Goal: Task Accomplishment & Management: Use online tool/utility

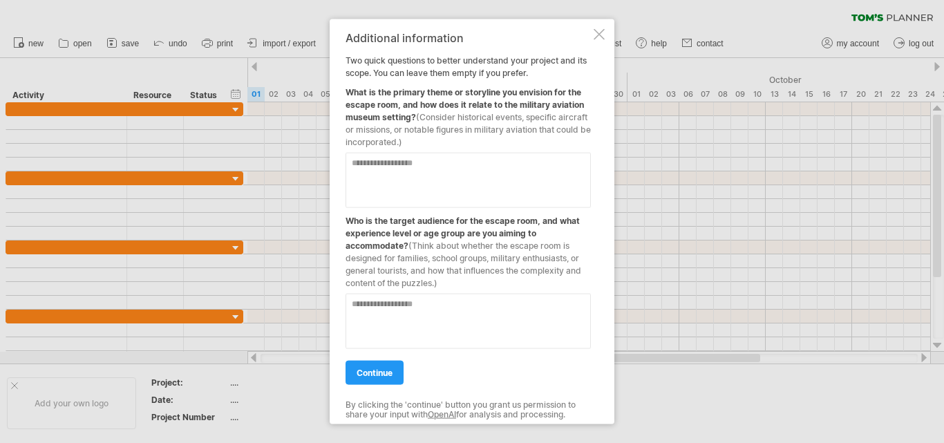
click at [461, 162] on textarea at bounding box center [468, 179] width 245 height 55
type textarea "*"
type textarea "**********"
type textarea "*"
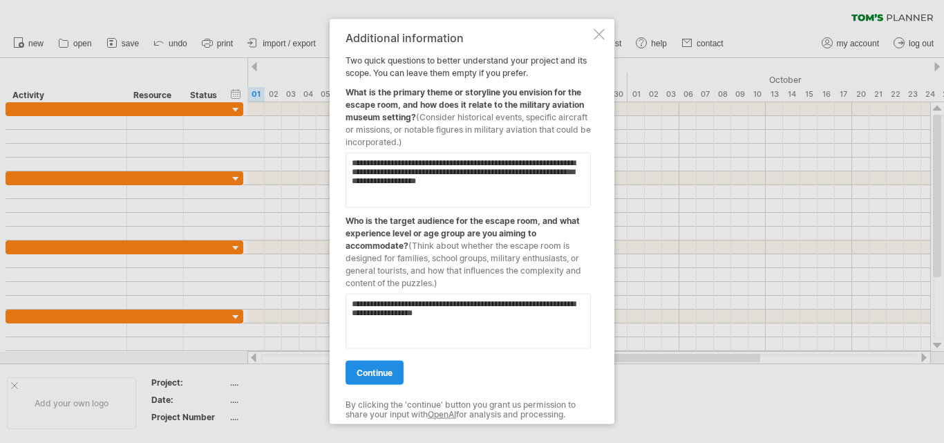
type textarea "**********"
click at [369, 379] on link "continue" at bounding box center [375, 372] width 58 height 24
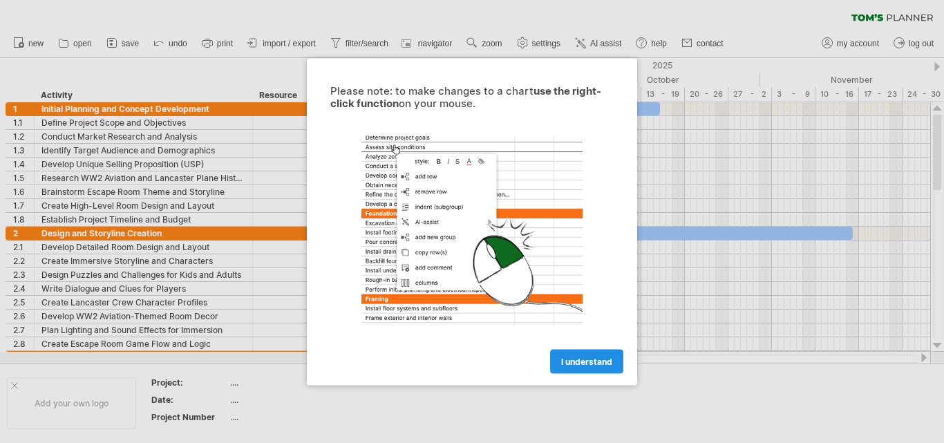
click at [606, 369] on link "I understand" at bounding box center [586, 361] width 73 height 24
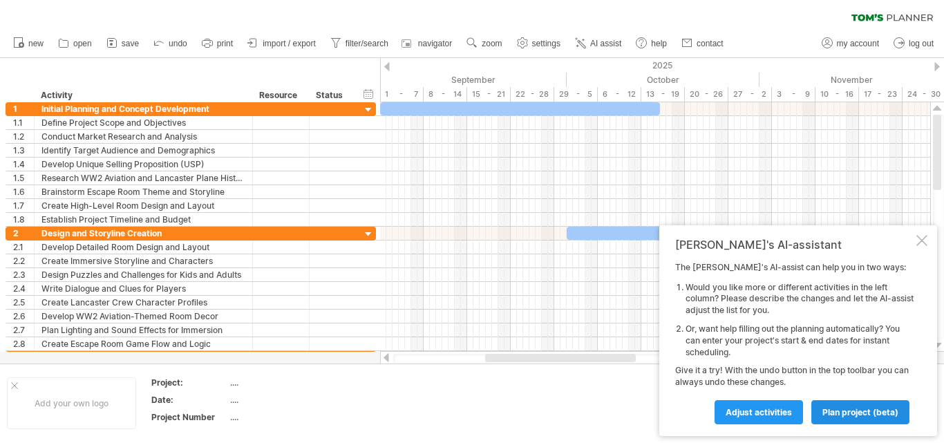
click at [872, 409] on span "plan project (beta)" at bounding box center [861, 412] width 76 height 10
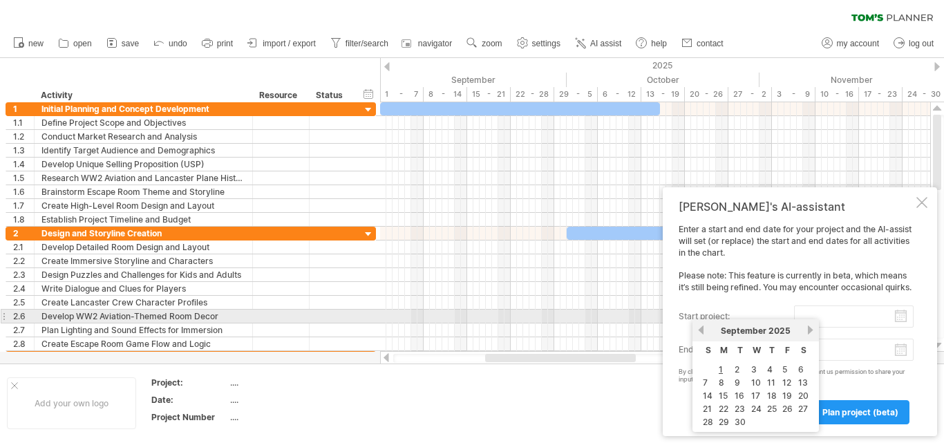
click at [836, 317] on input "start project:" at bounding box center [854, 317] width 120 height 22
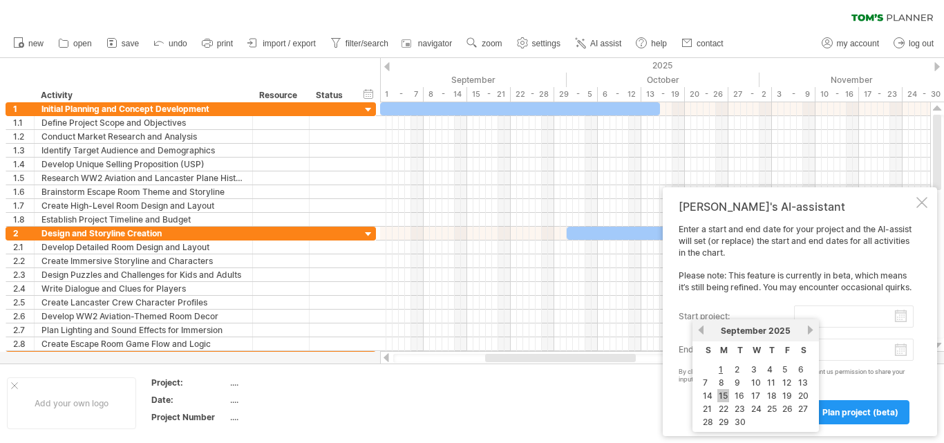
click at [724, 397] on link "15" at bounding box center [723, 395] width 12 height 13
type input "********"
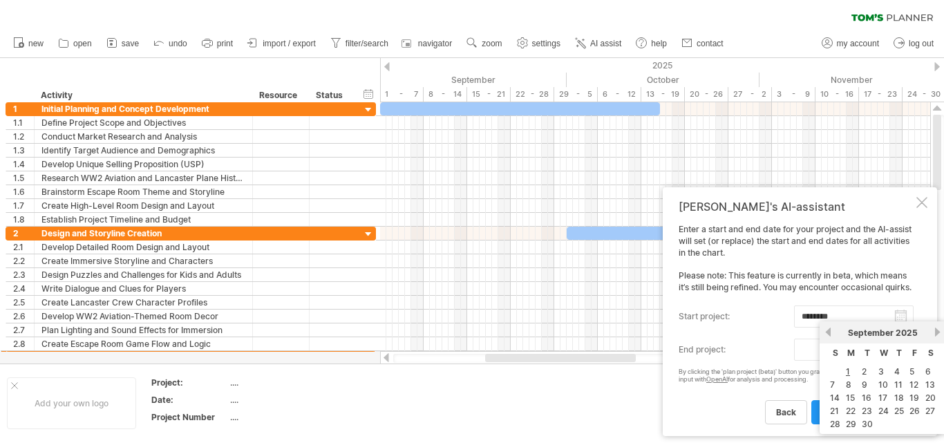
click at [901, 352] on body "progress(100%) Trying to reach [DOMAIN_NAME] Connected again... 0% clear filter…" at bounding box center [472, 223] width 944 height 446
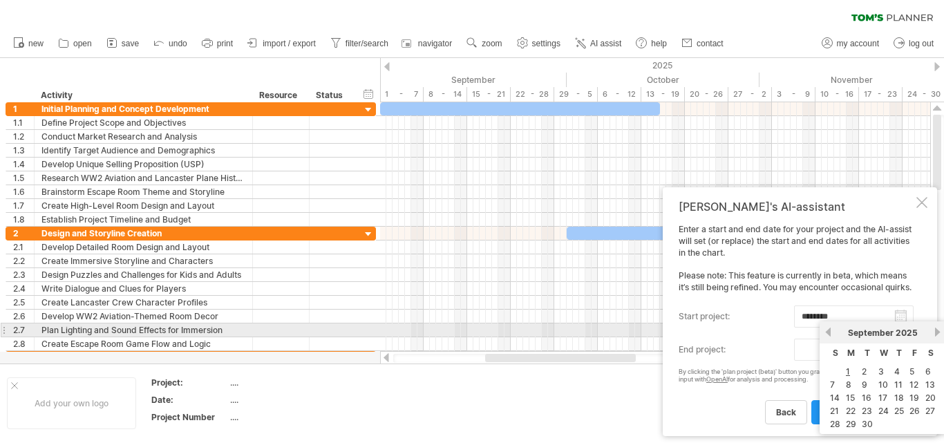
click at [938, 329] on link "next" at bounding box center [937, 332] width 10 height 10
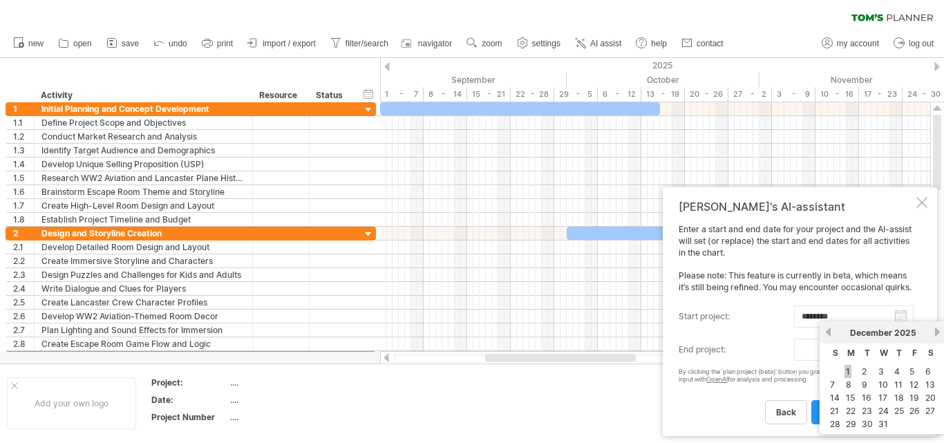
click at [847, 372] on link "1" at bounding box center [848, 371] width 7 height 13
type input "********"
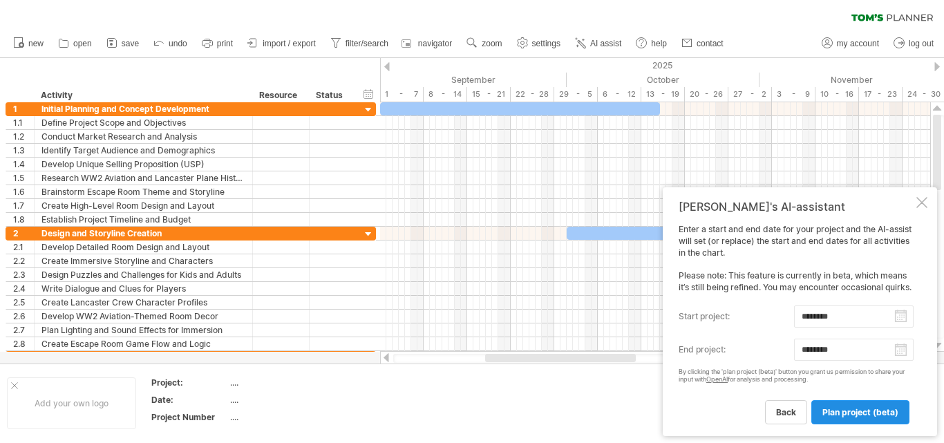
click at [835, 409] on span "plan project (beta)" at bounding box center [861, 412] width 76 height 10
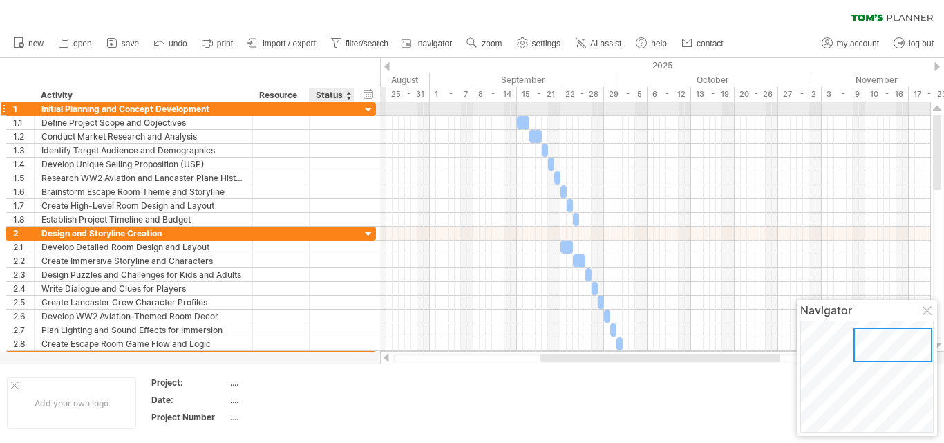
click at [373, 110] on div at bounding box center [368, 110] width 13 height 13
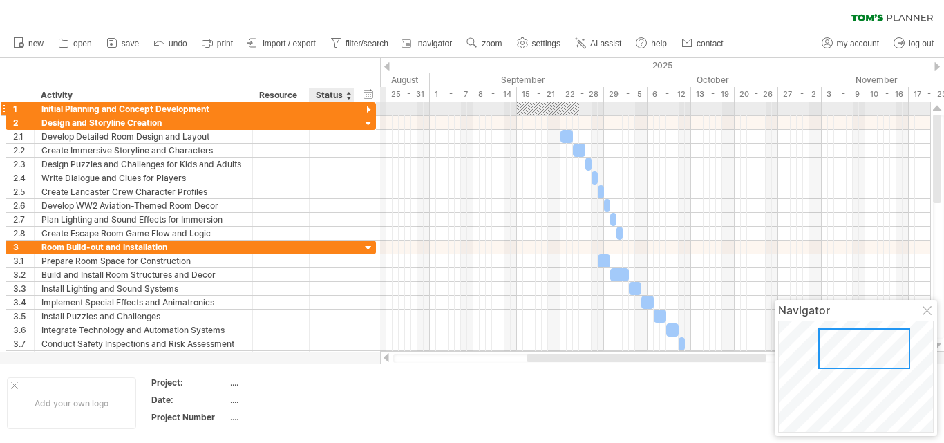
click at [373, 110] on div at bounding box center [368, 110] width 13 height 13
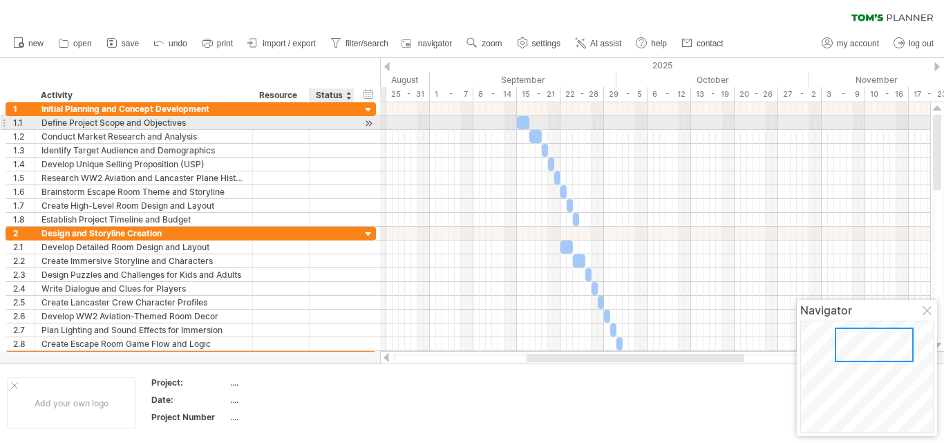
click at [368, 126] on div at bounding box center [368, 123] width 13 height 15
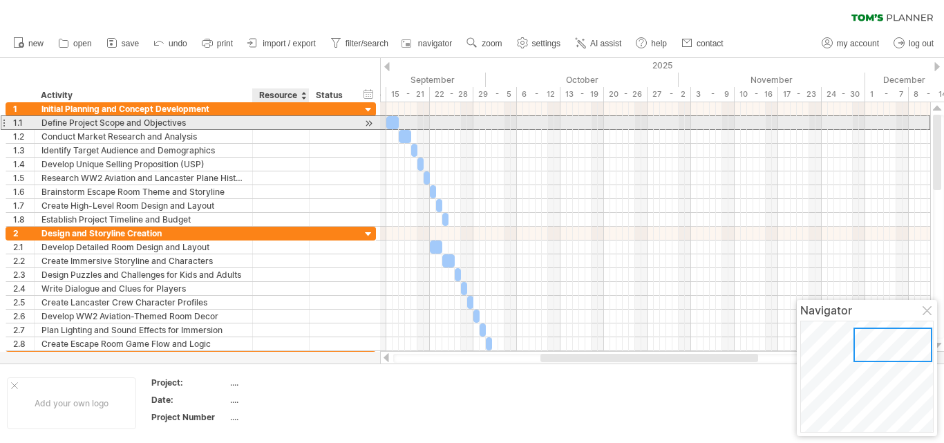
click at [283, 124] on div at bounding box center [281, 122] width 42 height 13
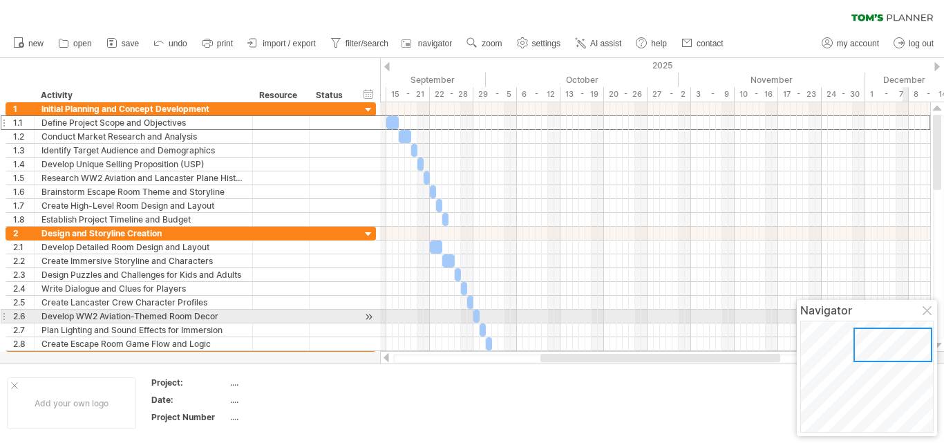
click at [923, 312] on div at bounding box center [928, 311] width 11 height 11
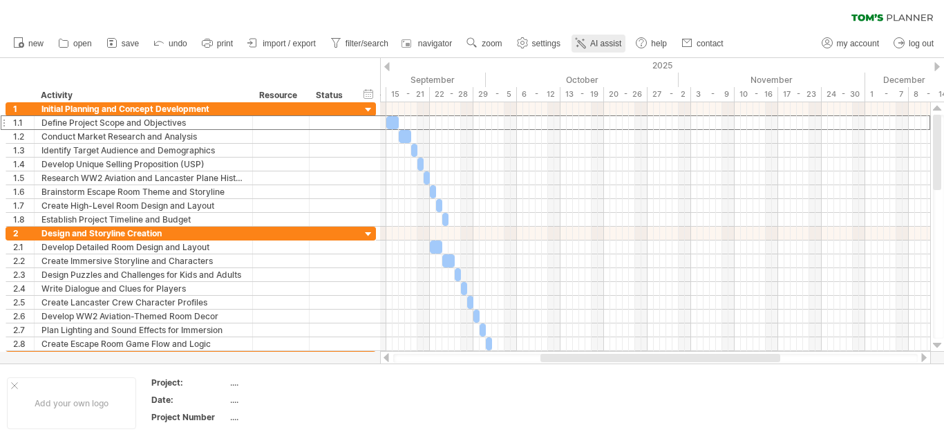
click at [610, 44] on span "AI assist" at bounding box center [605, 44] width 31 height 10
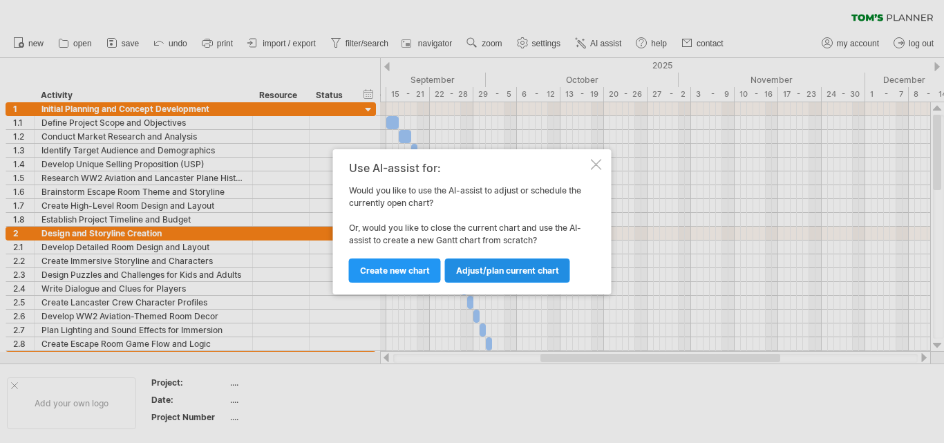
click at [498, 265] on span "Adjust/plan current chart" at bounding box center [507, 270] width 103 height 10
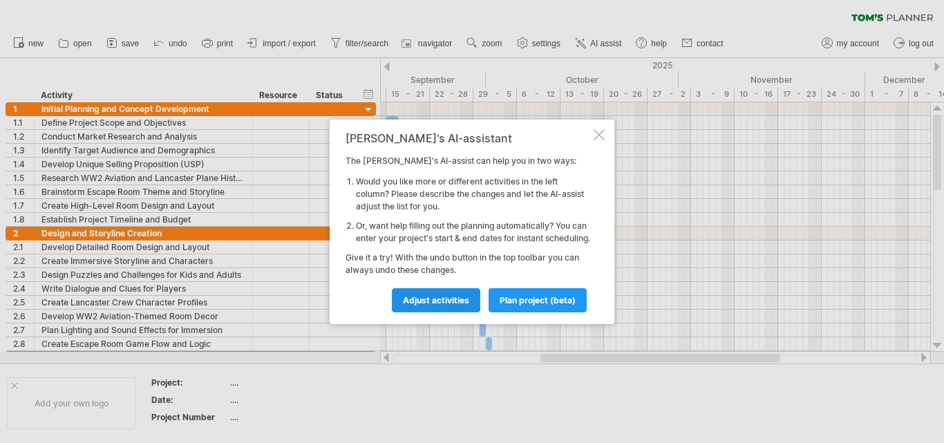
click at [427, 304] on span "Adjust activities" at bounding box center [436, 300] width 66 height 10
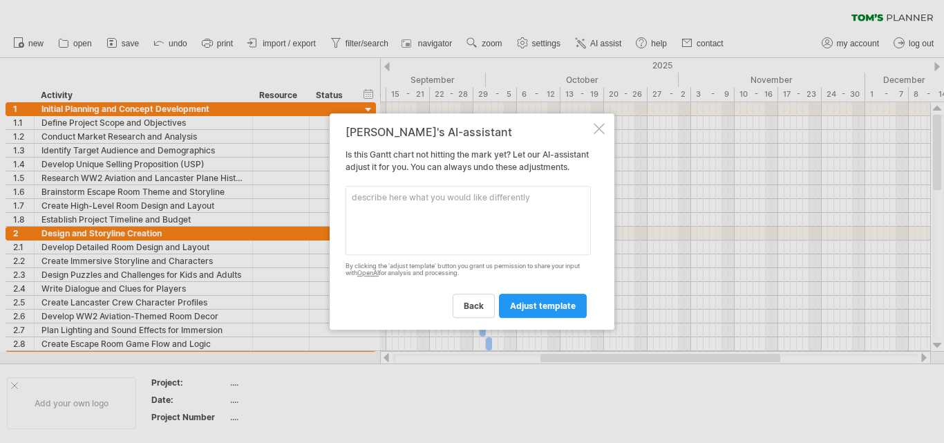
click at [448, 242] on textarea at bounding box center [468, 220] width 245 height 69
type textarea "include budgeting steps"
click at [552, 308] on span "adjust template" at bounding box center [543, 306] width 66 height 10
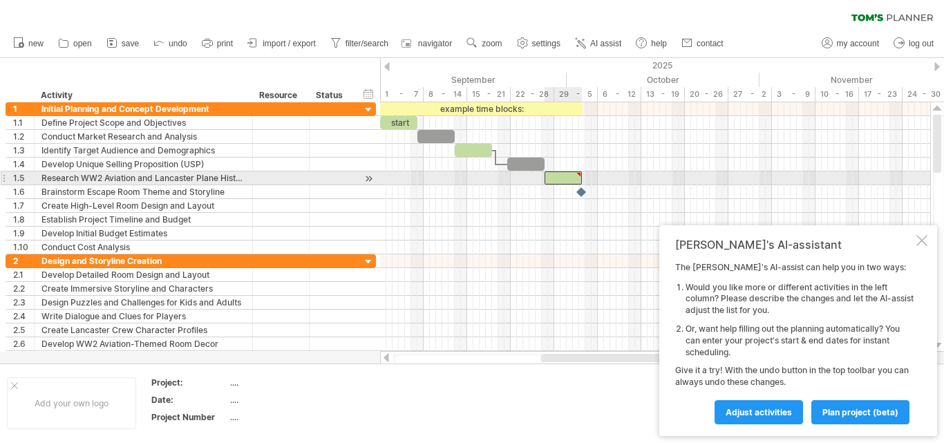
click at [578, 176] on div at bounding box center [579, 174] width 6 height 6
type textarea "**********"
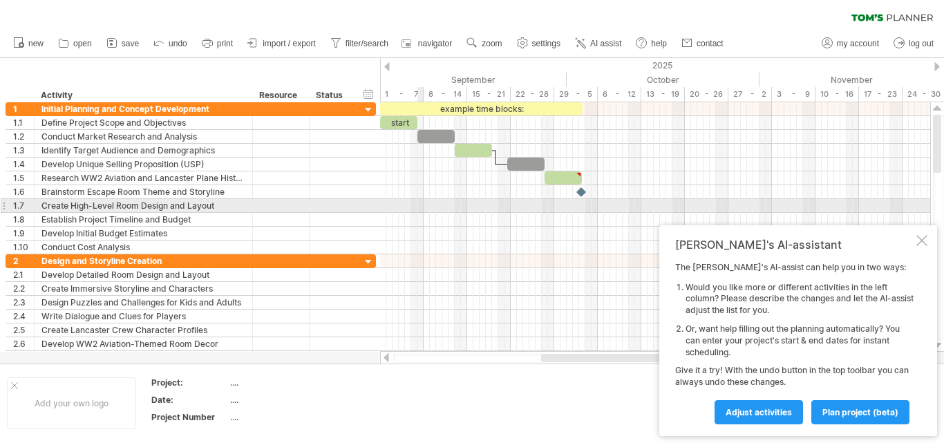
click at [418, 210] on div at bounding box center [655, 206] width 550 height 14
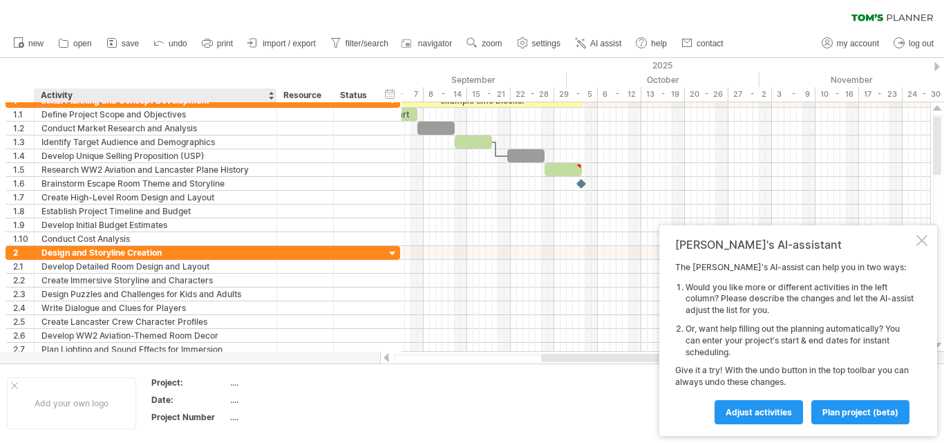
drag, startPoint x: 251, startPoint y: 96, endPoint x: 276, endPoint y: 100, distance: 25.9
click at [276, 100] on div at bounding box center [276, 95] width 5 height 14
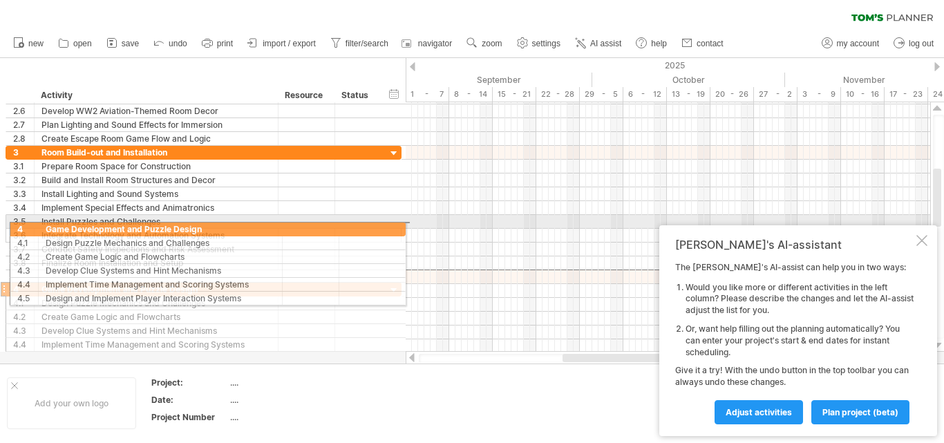
drag, startPoint x: 12, startPoint y: 274, endPoint x: 9, endPoint y: 227, distance: 47.1
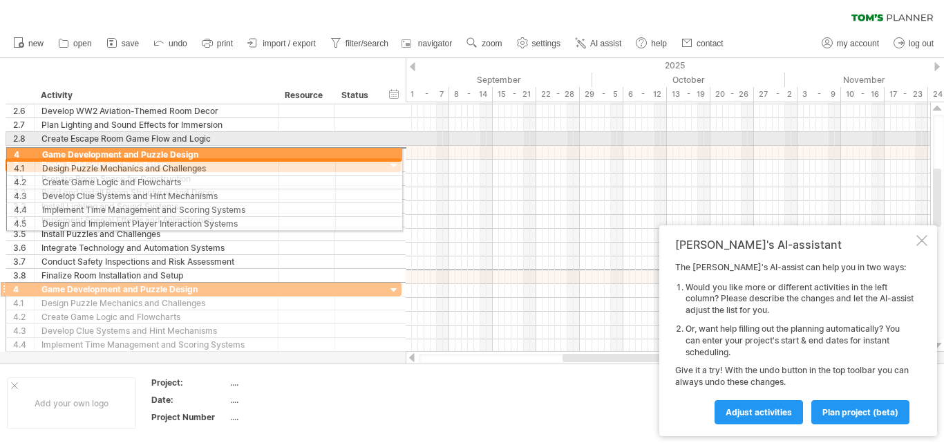
drag, startPoint x: 10, startPoint y: 277, endPoint x: 6, endPoint y: 152, distance: 125.2
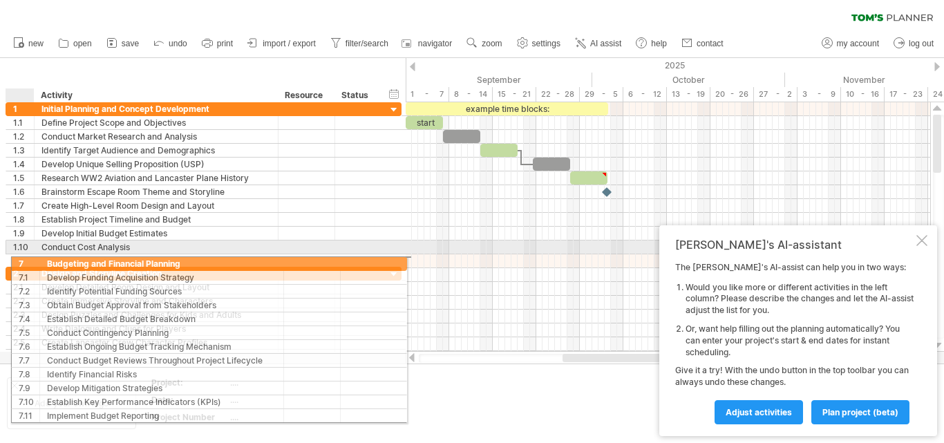
drag, startPoint x: 15, startPoint y: 190, endPoint x: 15, endPoint y: 261, distance: 71.2
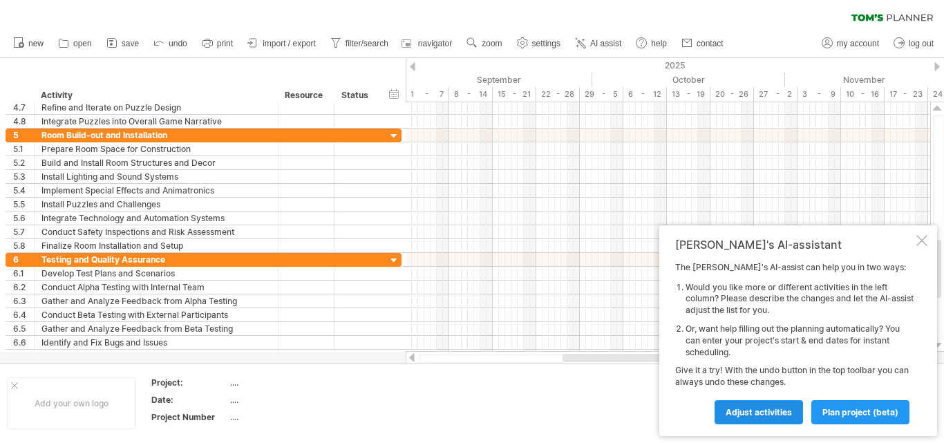
click at [745, 404] on link "Adjust activities" at bounding box center [759, 412] width 88 height 24
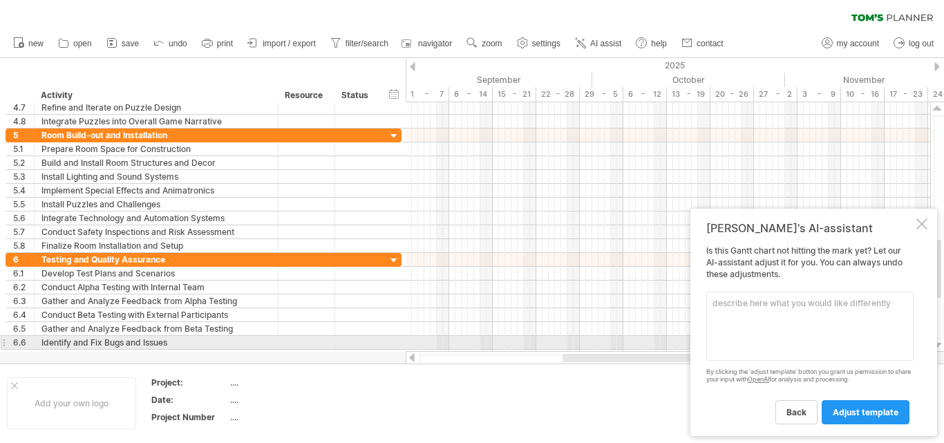
click at [758, 337] on textarea at bounding box center [809, 326] width 207 height 69
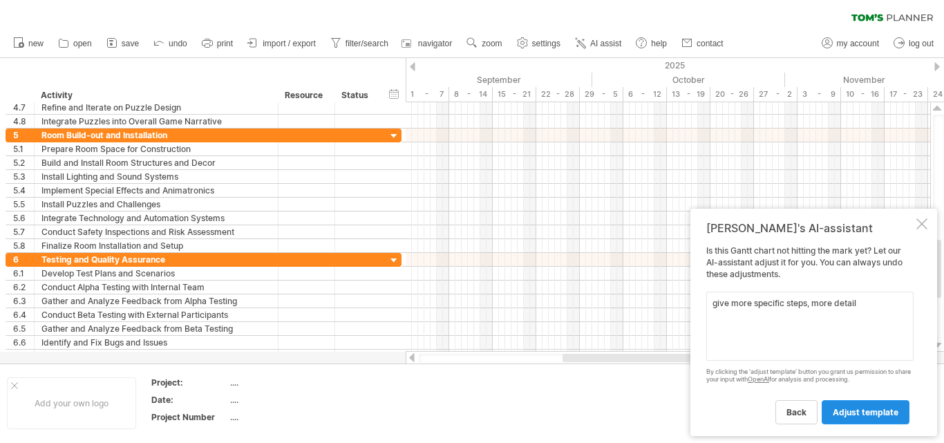
type textarea "give more specific steps, more detail"
click at [865, 401] on link "adjust template" at bounding box center [866, 412] width 88 height 24
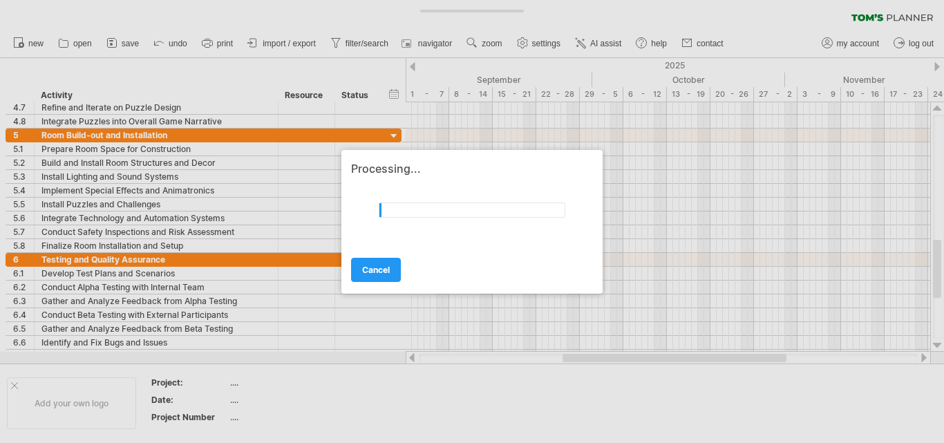
click at [865, 401] on div at bounding box center [472, 221] width 944 height 443
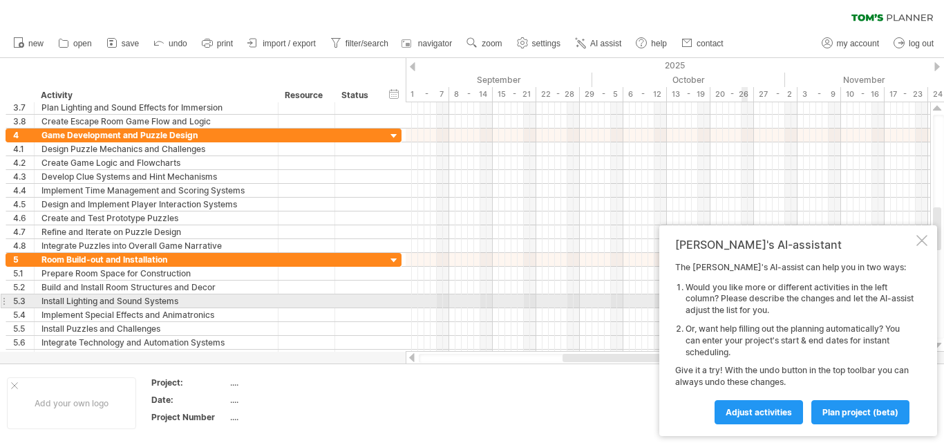
drag, startPoint x: 752, startPoint y: 269, endPoint x: 761, endPoint y: 325, distance: 56.7
click at [761, 323] on div "[PERSON_NAME]'s AI-assistant The [PERSON_NAME]'s AI-assist can help you in two …" at bounding box center [798, 330] width 278 height 211
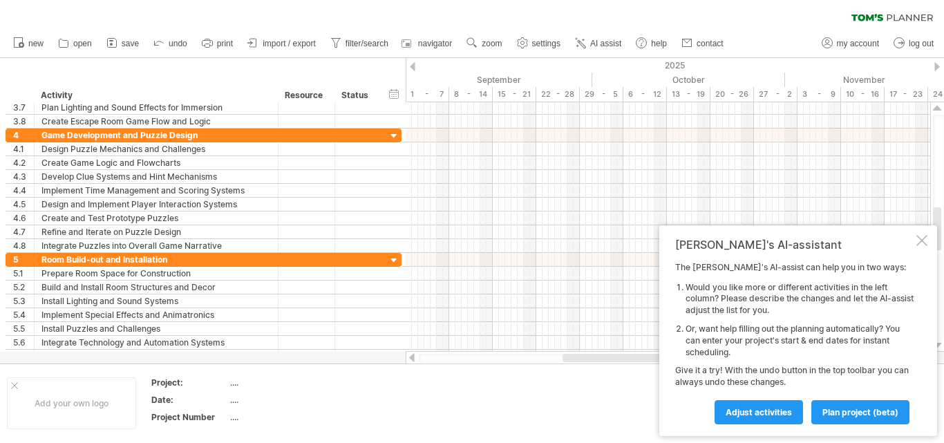
drag, startPoint x: 756, startPoint y: 373, endPoint x: 756, endPoint y: 386, distance: 13.1
click at [756, 386] on div "The [PERSON_NAME]'s AI-assist can help you in two ways: Would you like more or …" at bounding box center [794, 343] width 238 height 162
drag, startPoint x: 751, startPoint y: 400, endPoint x: 760, endPoint y: 392, distance: 12.7
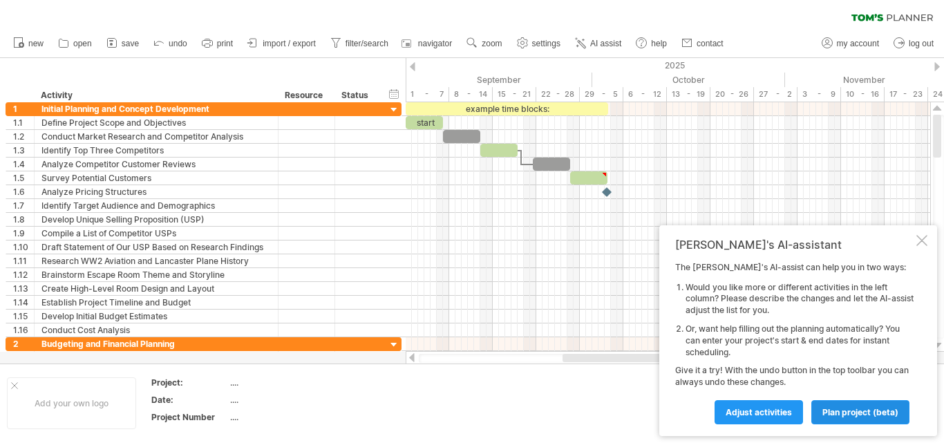
click at [882, 411] on span "plan project (beta)" at bounding box center [861, 412] width 76 height 10
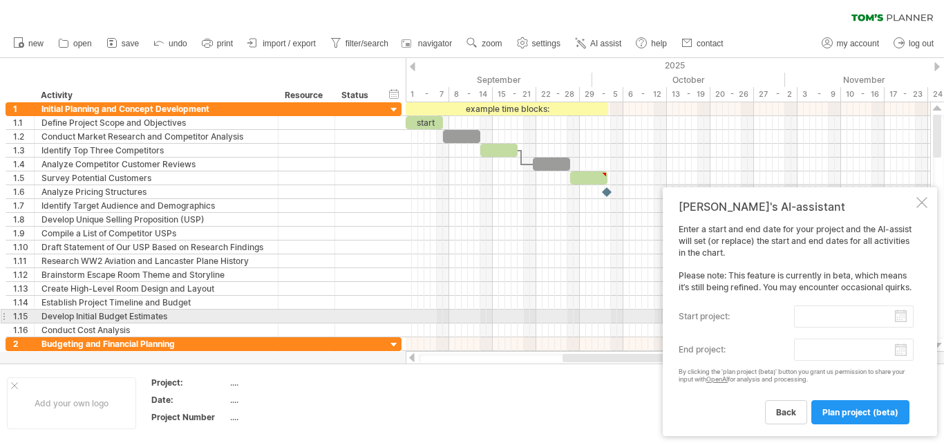
click at [895, 314] on input "start project:" at bounding box center [854, 317] width 120 height 22
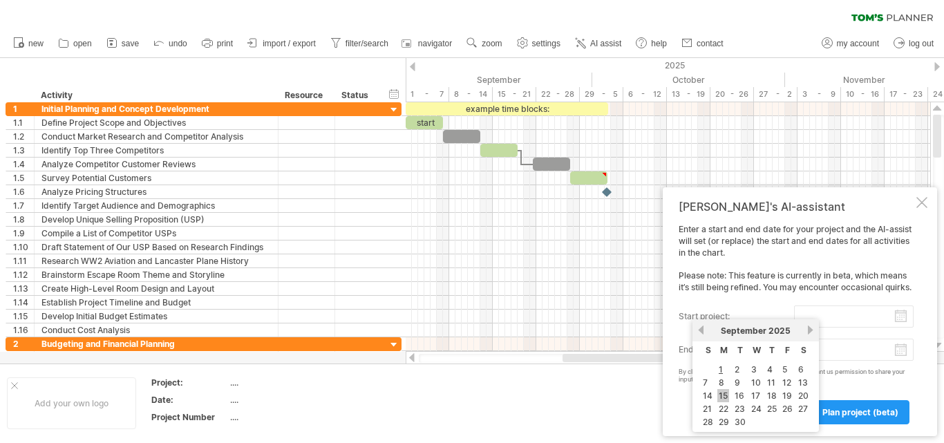
click at [722, 395] on link "15" at bounding box center [723, 395] width 12 height 13
type input "********"
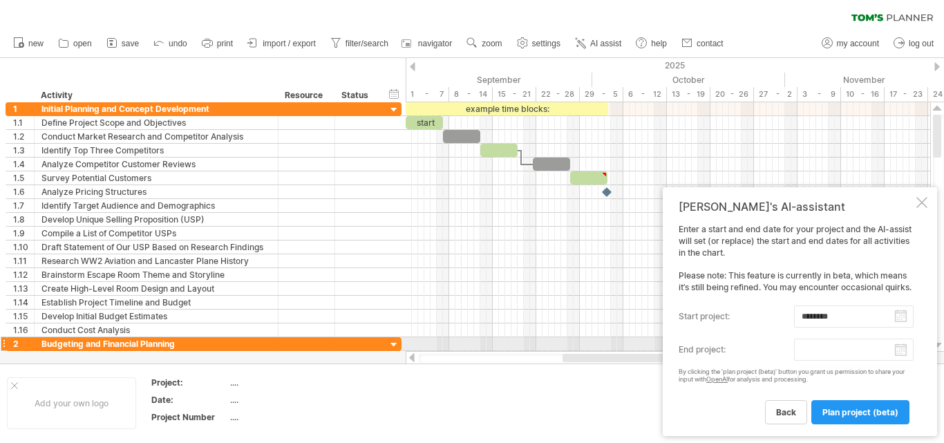
click at [903, 350] on body "progress(100%) Trying to reach [DOMAIN_NAME] Connected again... 0% clear filter…" at bounding box center [472, 223] width 944 height 446
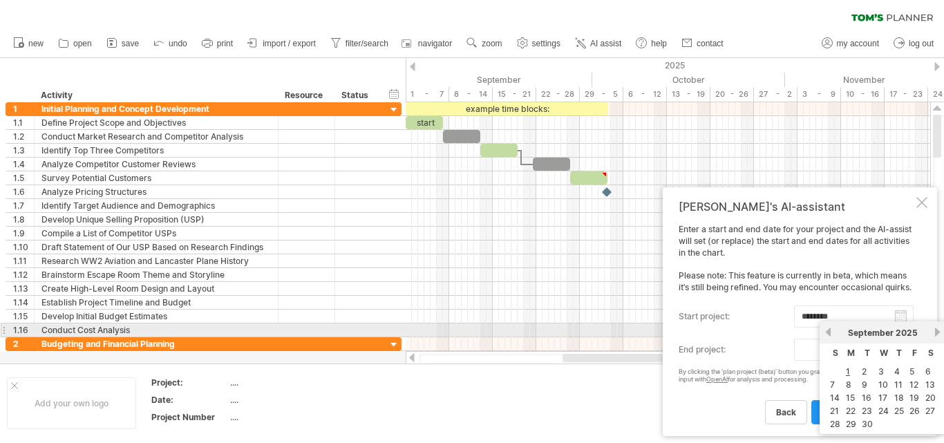
click at [935, 327] on link "next" at bounding box center [937, 332] width 10 height 10
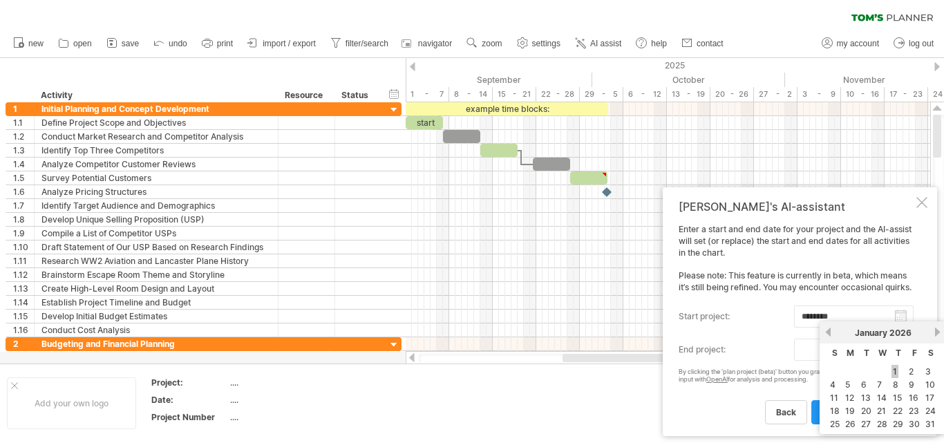
click at [896, 374] on link "1" at bounding box center [895, 371] width 7 height 13
type input "********"
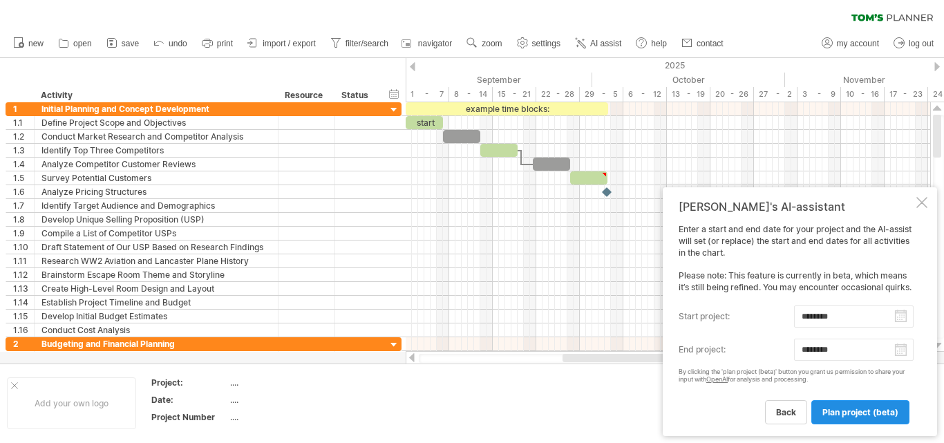
click at [857, 410] on span "plan project (beta)" at bounding box center [861, 412] width 76 height 10
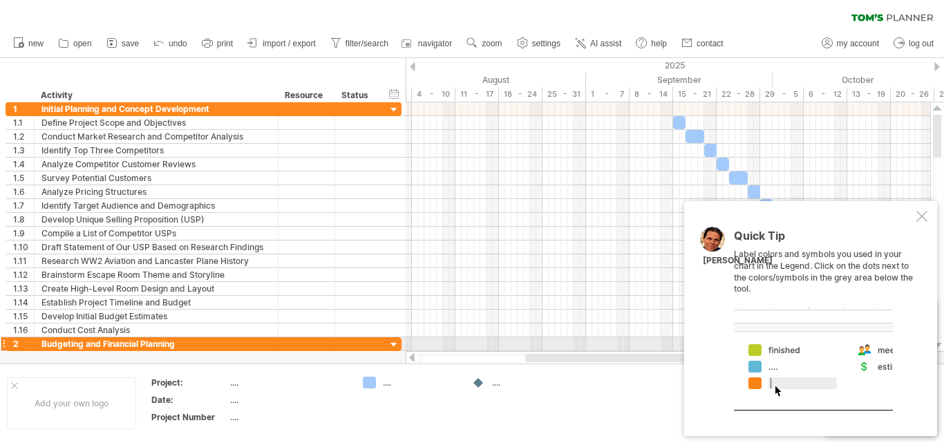
drag, startPoint x: 874, startPoint y: 346, endPoint x: 791, endPoint y: 348, distance: 83.0
click at [791, 348] on div at bounding box center [813, 359] width 159 height 104
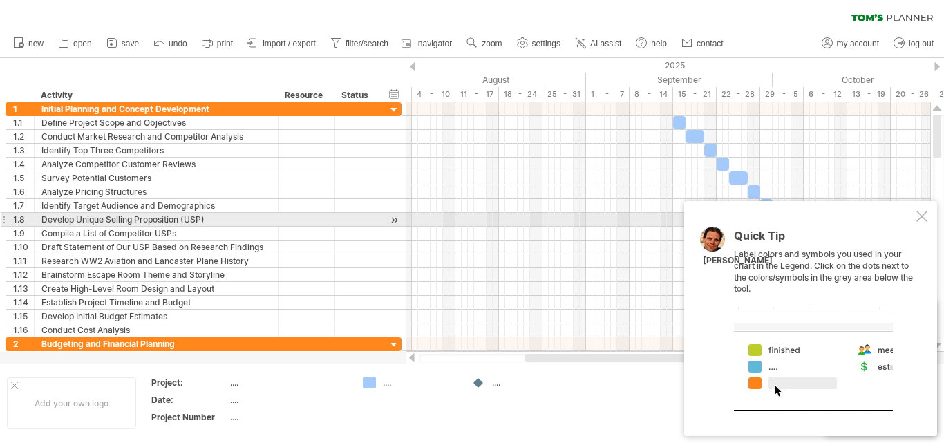
click at [919, 218] on div at bounding box center [922, 216] width 11 height 11
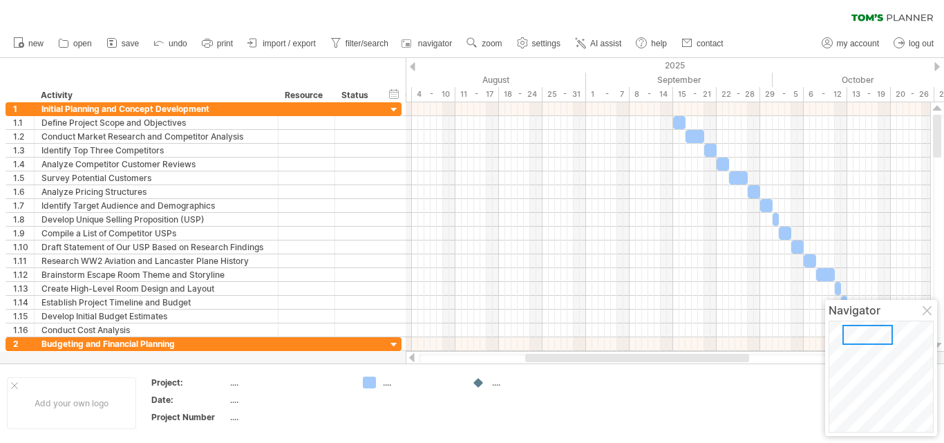
click at [495, 384] on div "...." at bounding box center [529, 383] width 75 height 12
click at [391, 385] on div "...." at bounding box center [420, 383] width 75 height 12
click at [538, 360] on div at bounding box center [637, 358] width 224 height 8
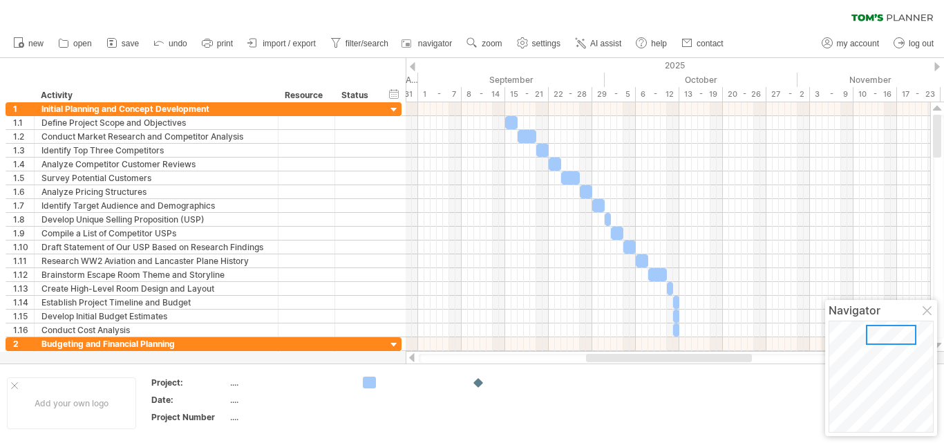
drag, startPoint x: 556, startPoint y: 358, endPoint x: 611, endPoint y: 353, distance: 55.6
click at [614, 353] on div at bounding box center [668, 358] width 525 height 14
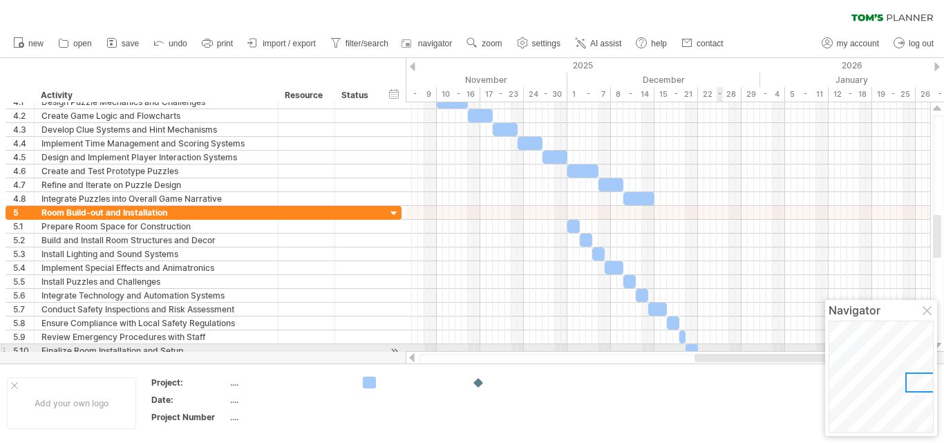
drag, startPoint x: 583, startPoint y: 359, endPoint x: 700, endPoint y: 330, distance: 120.9
click at [717, 350] on div "Trying to reach [DOMAIN_NAME] Connected again... 0% clear filter new 1" at bounding box center [472, 221] width 944 height 443
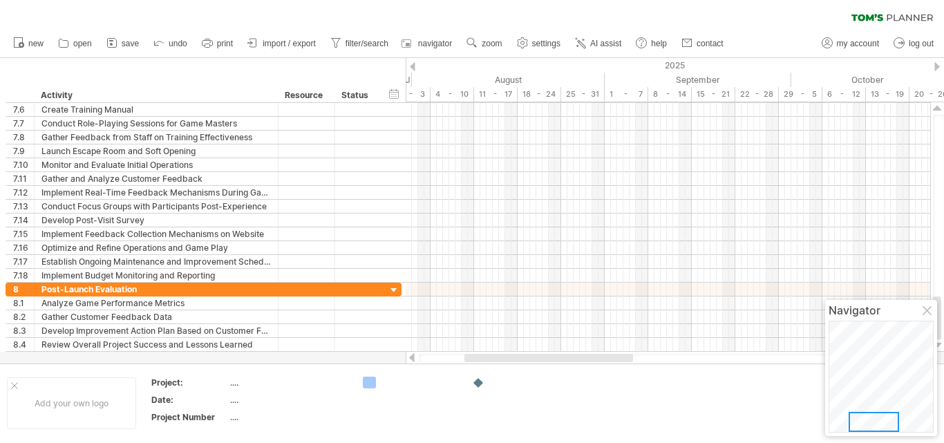
drag, startPoint x: 700, startPoint y: 359, endPoint x: 514, endPoint y: 364, distance: 186.7
click at [514, 364] on div "Trying to reach [DOMAIN_NAME] Connected again... 0% clear filter new 1" at bounding box center [472, 221] width 944 height 443
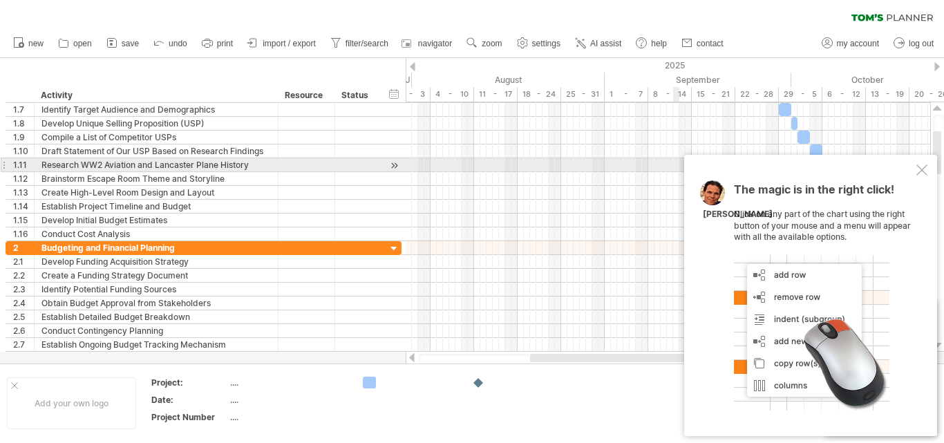
click at [921, 170] on div at bounding box center [922, 170] width 11 height 11
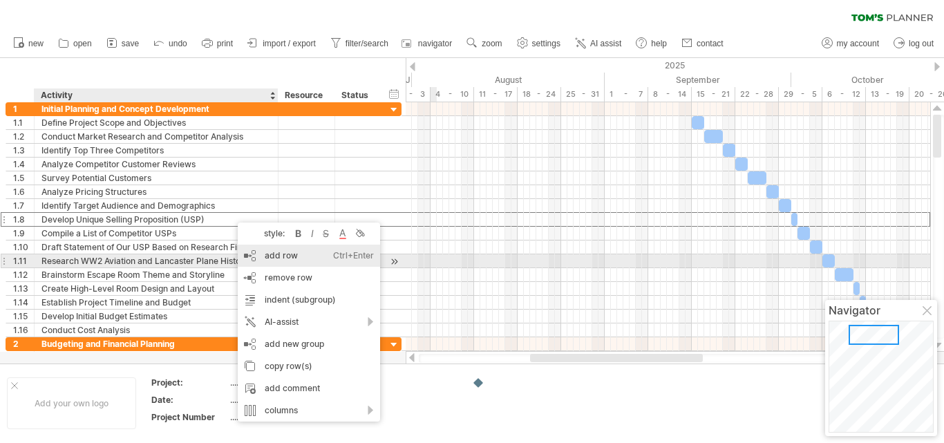
click at [283, 256] on div "add row Ctrl+Enter Cmd+Enter" at bounding box center [309, 256] width 142 height 22
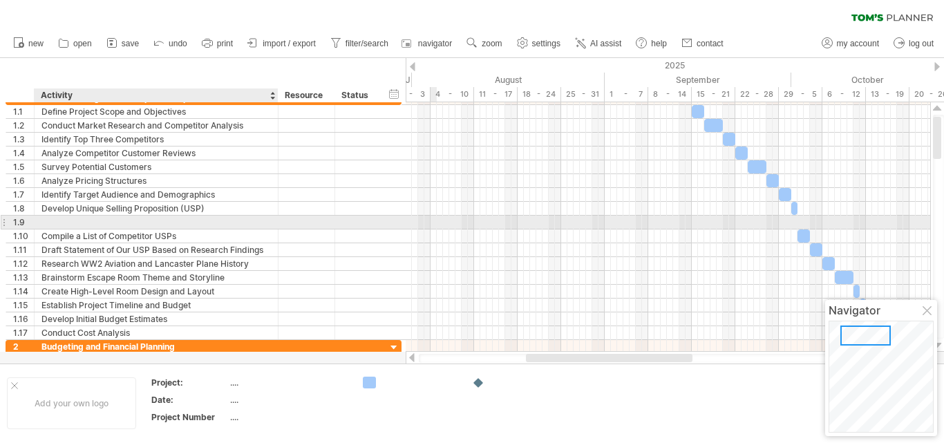
click at [137, 222] on div at bounding box center [155, 222] width 229 height 13
type input "*"
type input "**********"
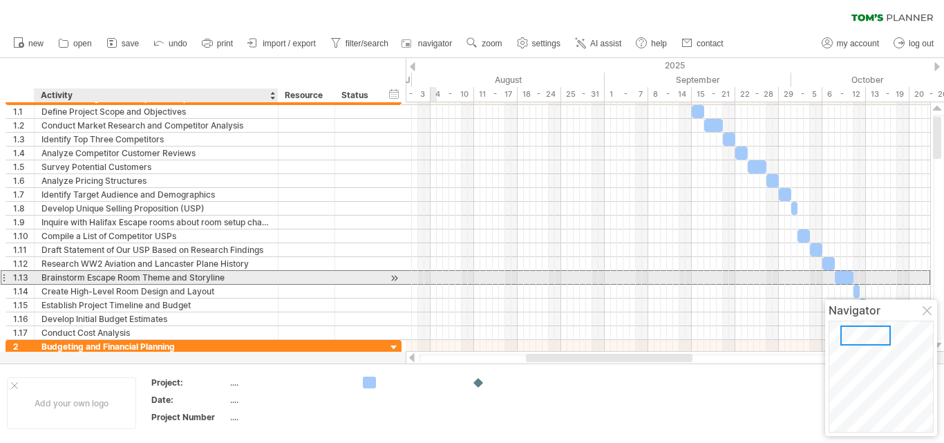
click at [280, 279] on div at bounding box center [307, 277] width 57 height 13
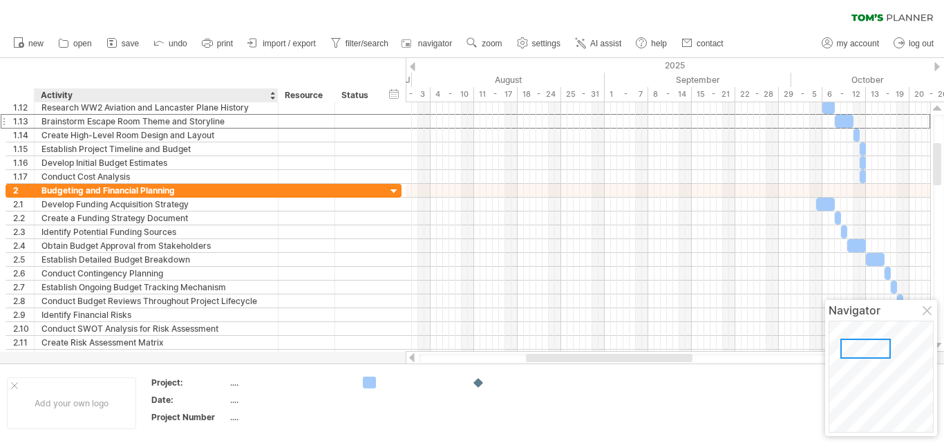
click at [236, 379] on div "...." at bounding box center [288, 383] width 116 height 12
type input "*****"
click at [233, 383] on div "...." at bounding box center [288, 383] width 116 height 12
type input "**********"
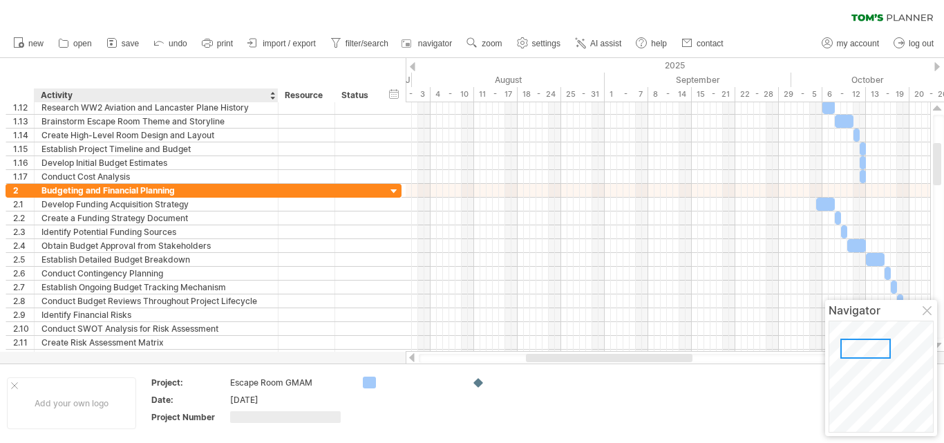
type input "*"
drag, startPoint x: 396, startPoint y: 368, endPoint x: 375, endPoint y: 381, distance: 24.5
click at [376, 380] on div "Add your own logo Project: Escape Room GMAM Date: [DATE] Project Number 1" at bounding box center [472, 403] width 944 height 79
click at [375, 380] on div at bounding box center [410, 383] width 95 height 12
click at [364, 384] on div "Trying to reach [DOMAIN_NAME] Connected again... 0% clear filter new 1" at bounding box center [472, 221] width 944 height 443
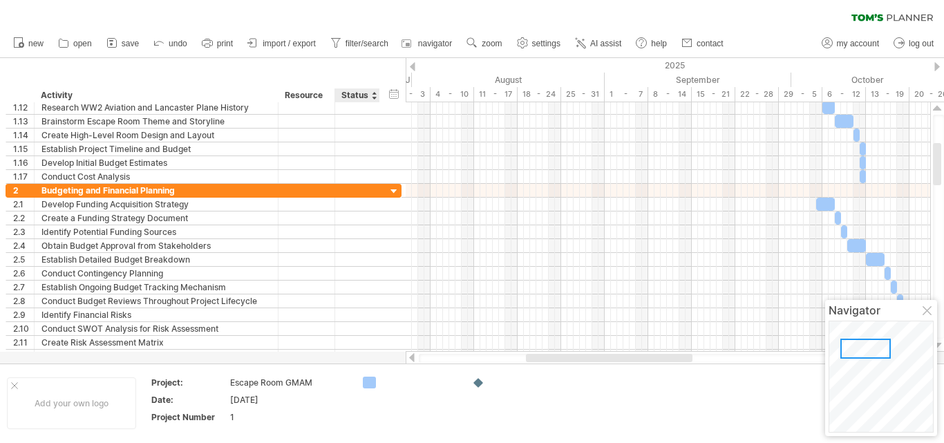
click at [391, 382] on div at bounding box center [420, 383] width 75 height 12
type input "********"
click at [421, 384] on input "********" at bounding box center [417, 383] width 68 height 12
click at [403, 384] on input "********" at bounding box center [417, 383] width 68 height 12
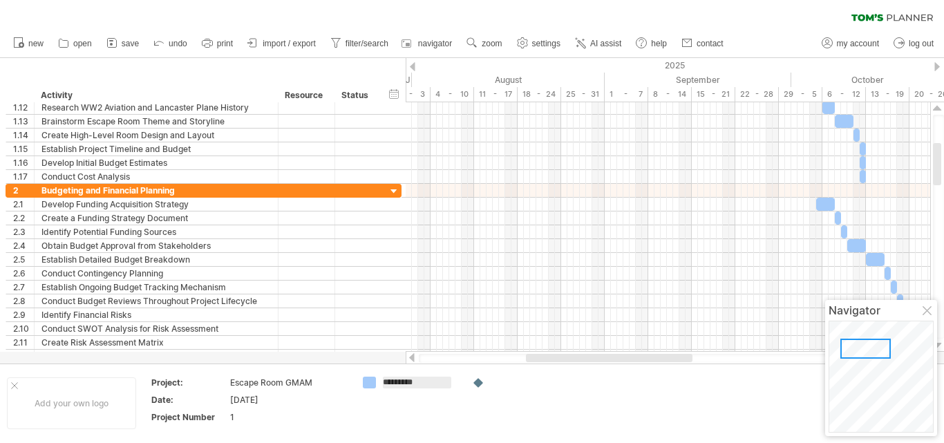
click at [403, 384] on input "********" at bounding box center [417, 383] width 68 height 12
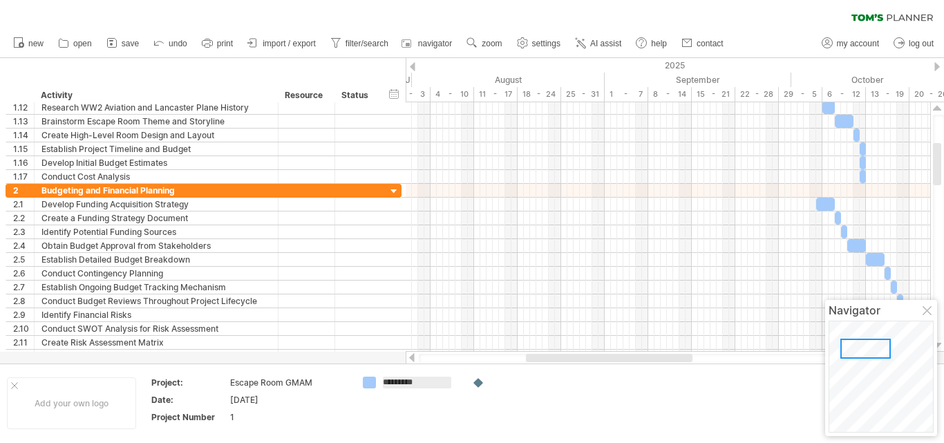
click at [403, 384] on input "********" at bounding box center [417, 383] width 68 height 12
click at [397, 383] on div "Scheuled" at bounding box center [420, 383] width 75 height 12
type input "*********"
click at [498, 383] on div at bounding box center [529, 383] width 75 height 12
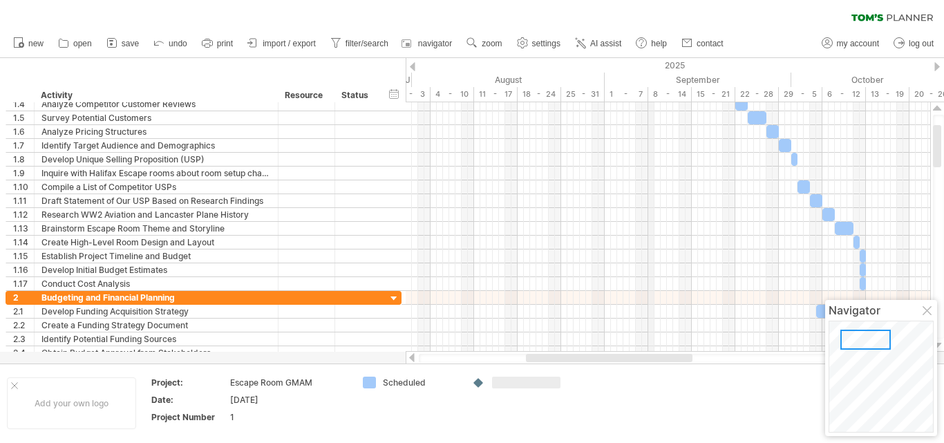
click at [650, 60] on div "2025" at bounding box center [421, 65] width 1885 height 15
click at [693, 77] on div "September" at bounding box center [698, 80] width 187 height 15
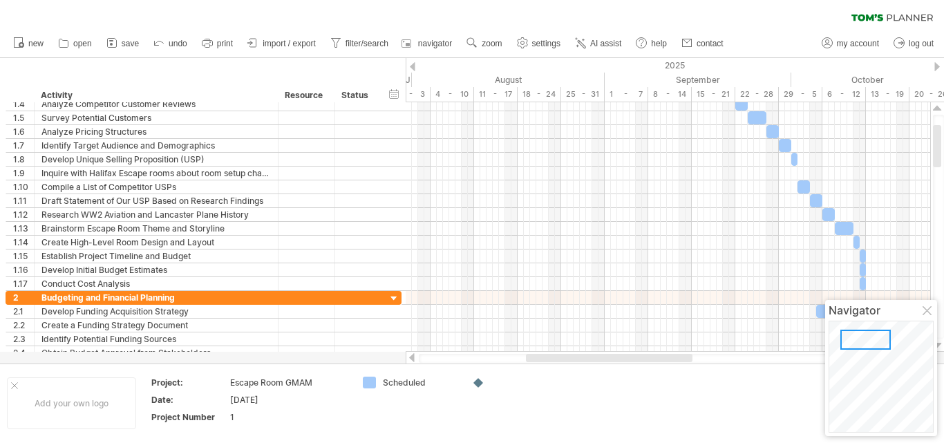
click at [937, 62] on div "2025" at bounding box center [421, 65] width 1885 height 15
click at [937, 66] on div at bounding box center [937, 66] width 6 height 9
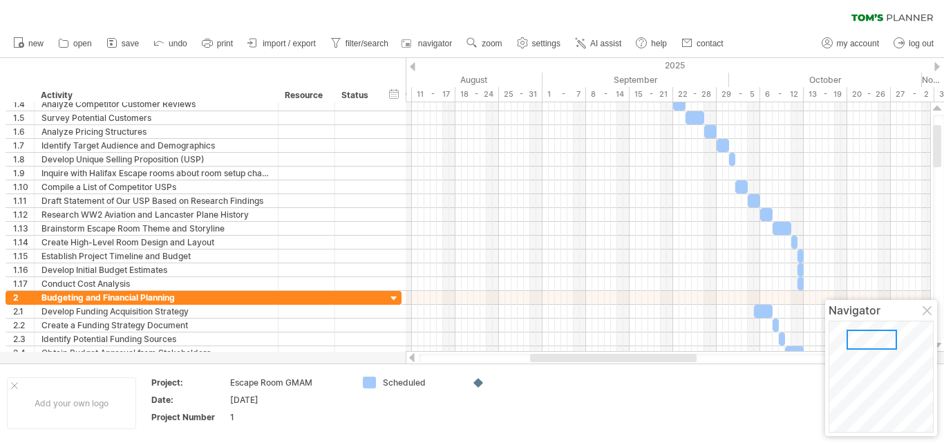
click at [937, 66] on div at bounding box center [937, 66] width 6 height 9
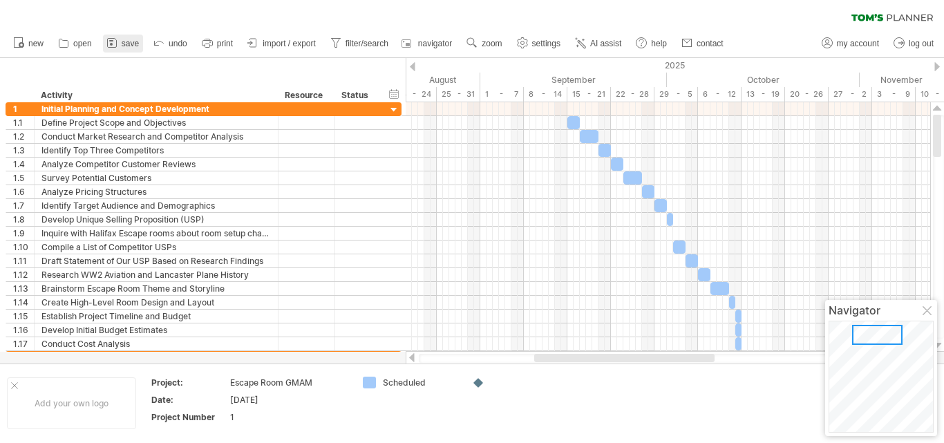
click at [122, 45] on span "save" at bounding box center [130, 44] width 17 height 10
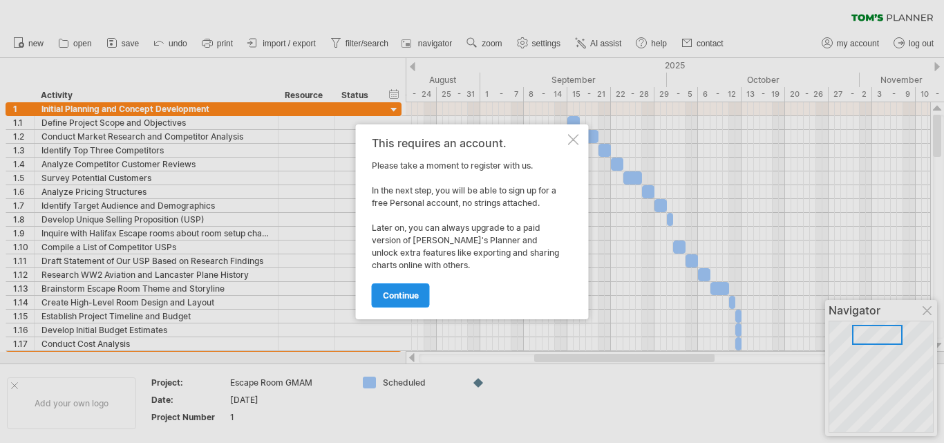
click at [413, 292] on span "continue" at bounding box center [401, 295] width 36 height 10
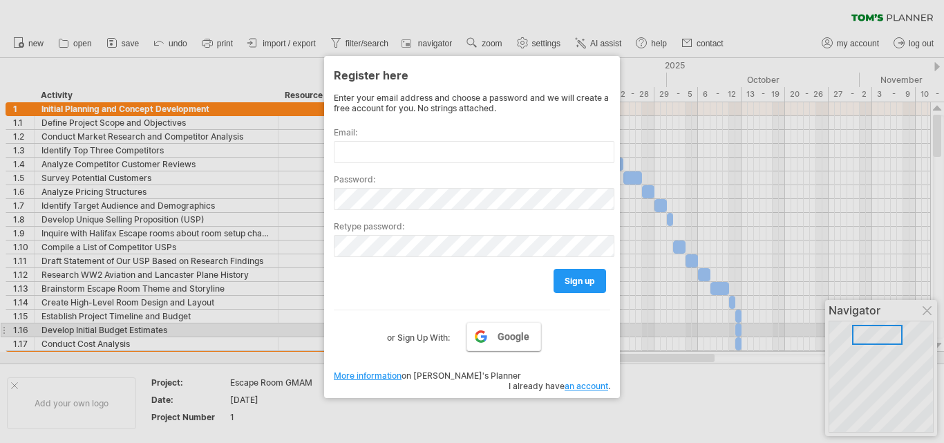
click at [518, 336] on span "Google" at bounding box center [514, 336] width 32 height 11
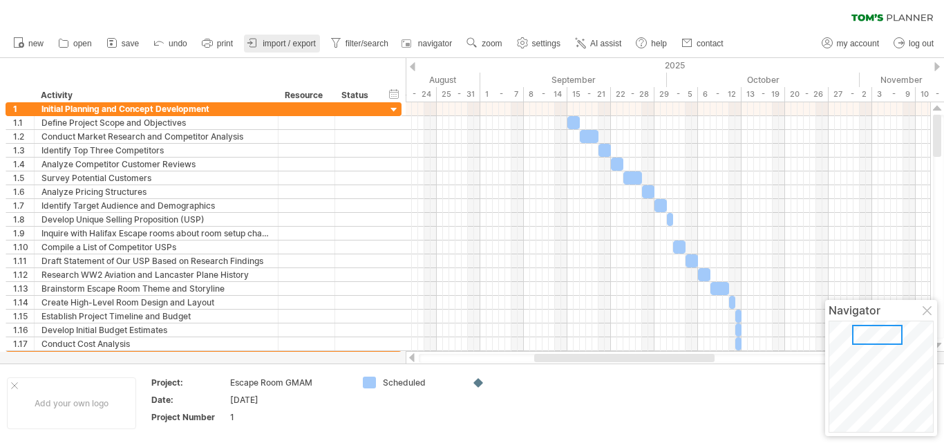
click at [285, 37] on link "import / export" at bounding box center [282, 44] width 76 height 18
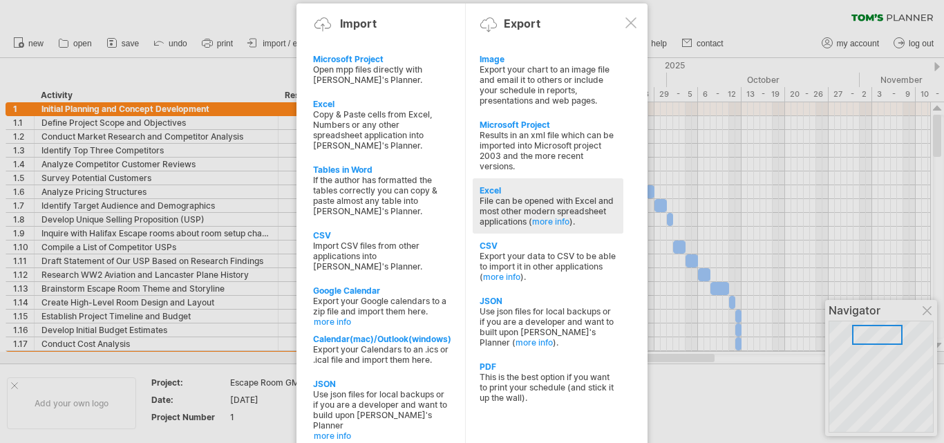
click at [486, 190] on div "Excel" at bounding box center [548, 190] width 137 height 10
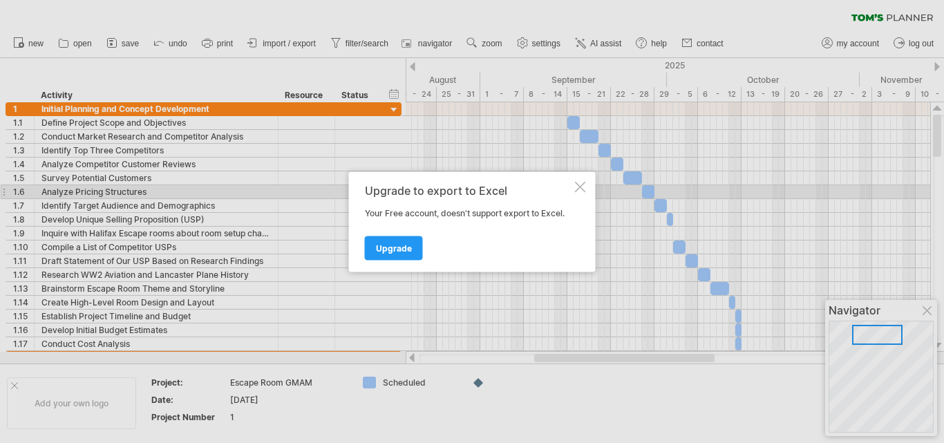
click at [582, 187] on div at bounding box center [580, 186] width 11 height 11
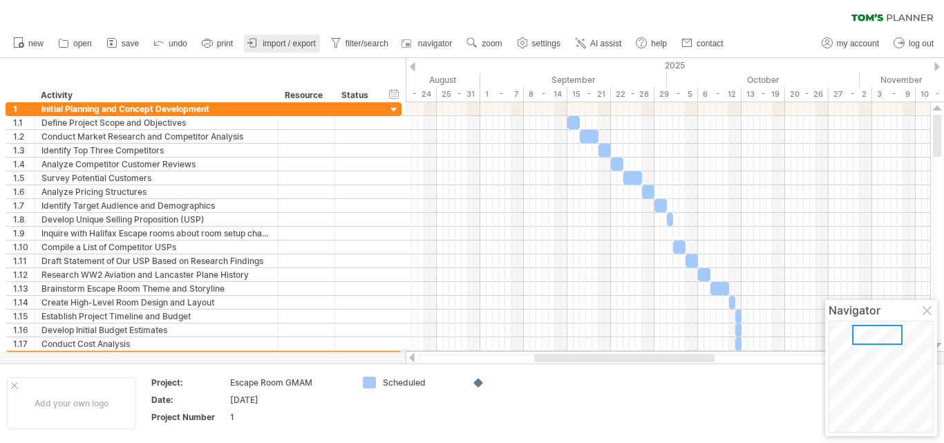
click at [273, 43] on span "import / export" at bounding box center [289, 44] width 53 height 10
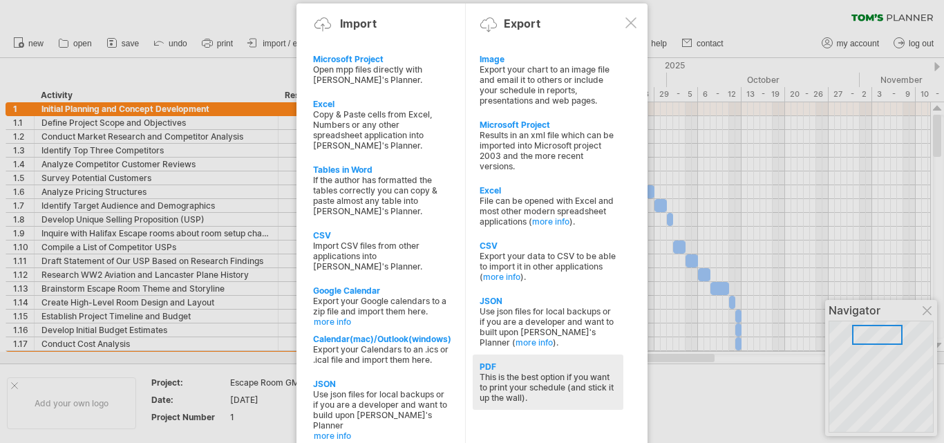
click at [507, 373] on div "This is the best option if you want to print your schedule (and stick it up the…" at bounding box center [548, 387] width 137 height 31
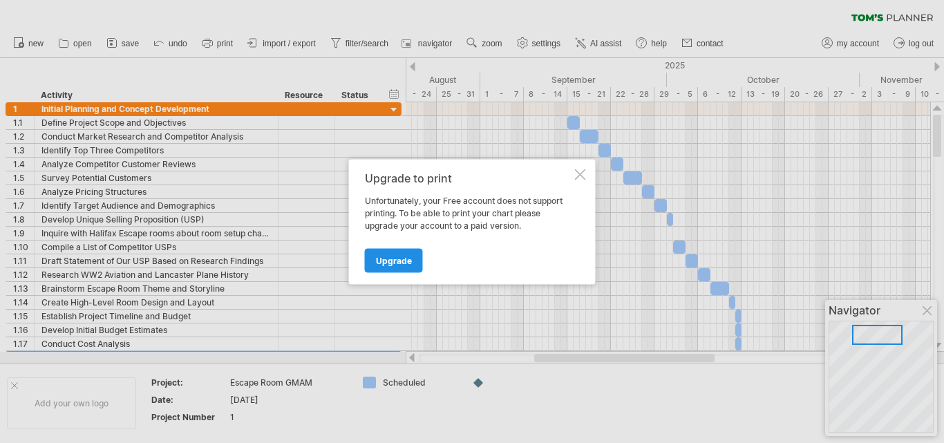
click at [393, 265] on span "Upgrade" at bounding box center [394, 260] width 36 height 10
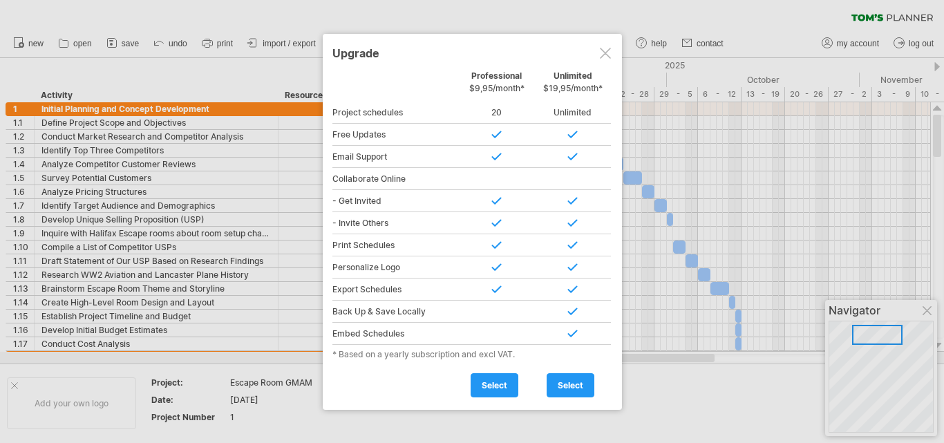
click at [600, 49] on div at bounding box center [605, 53] width 11 height 11
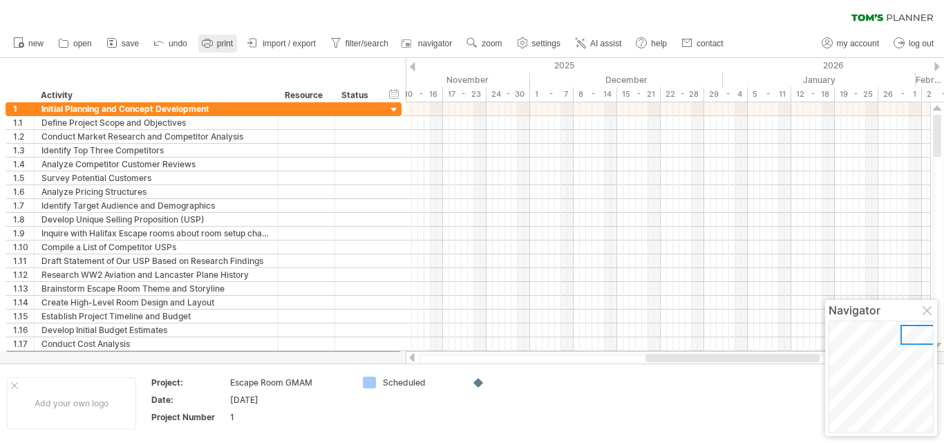
click at [218, 38] on link "print" at bounding box center [217, 44] width 39 height 18
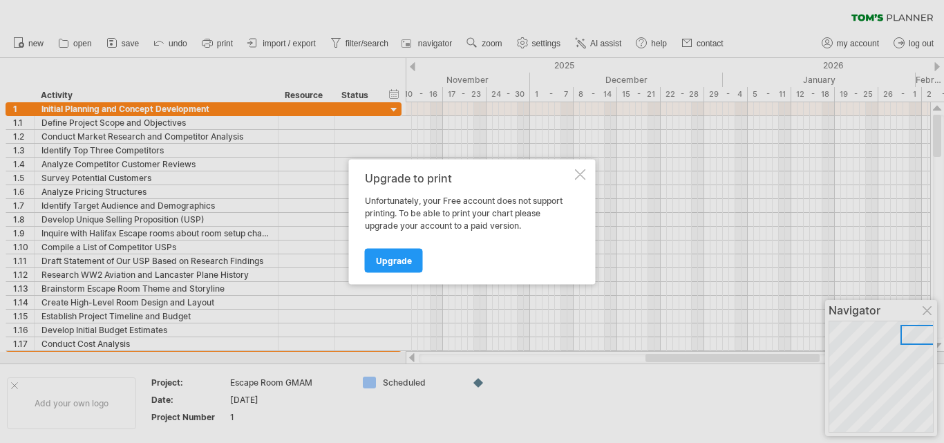
click at [579, 176] on div at bounding box center [580, 174] width 11 height 11
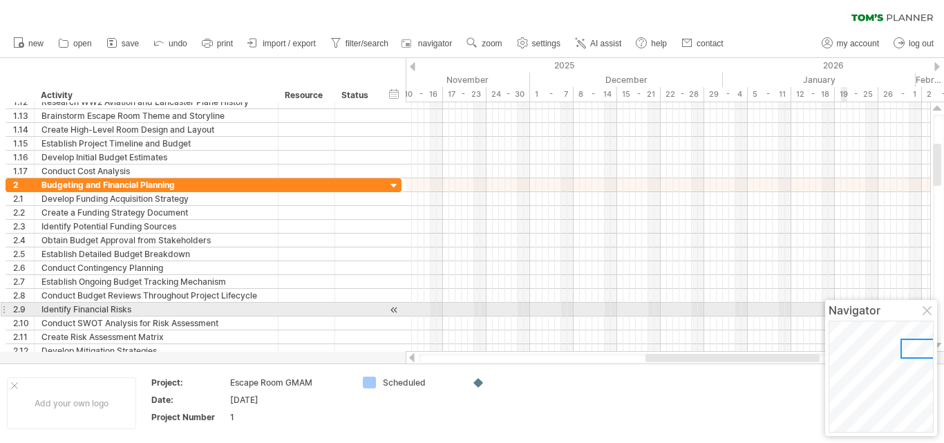
click at [932, 313] on div at bounding box center [928, 311] width 11 height 11
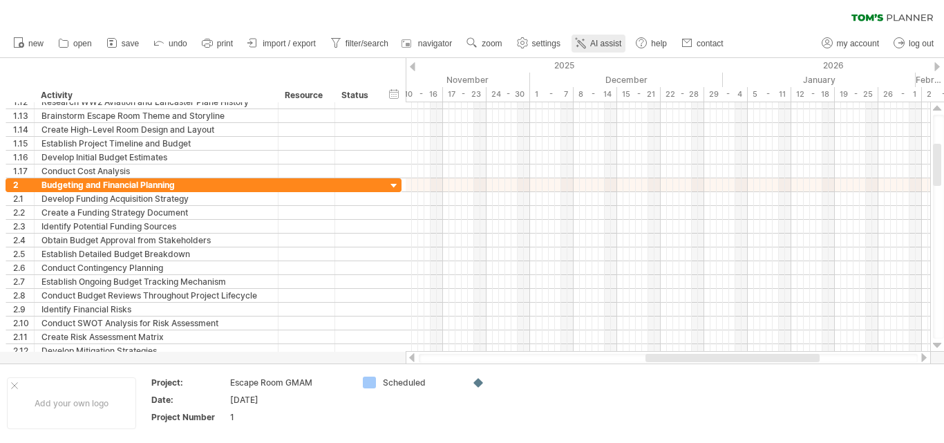
click at [613, 39] on span "AI assist" at bounding box center [605, 44] width 31 height 10
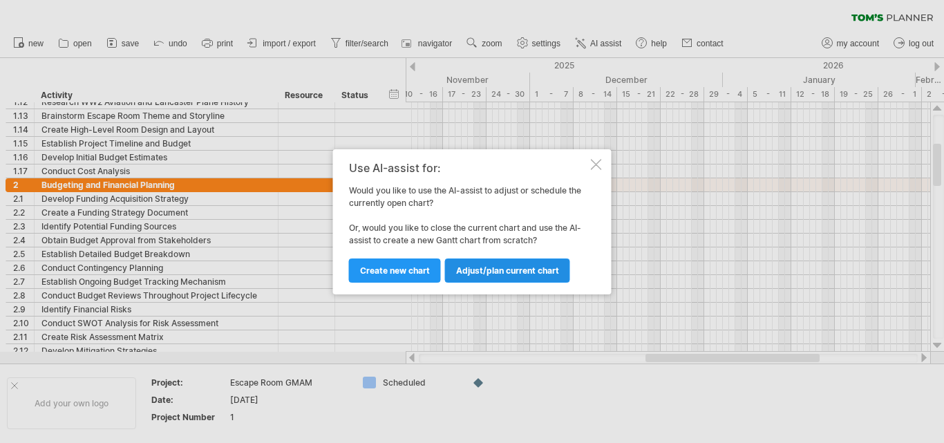
click at [498, 274] on span "Adjust/plan current chart" at bounding box center [507, 270] width 103 height 10
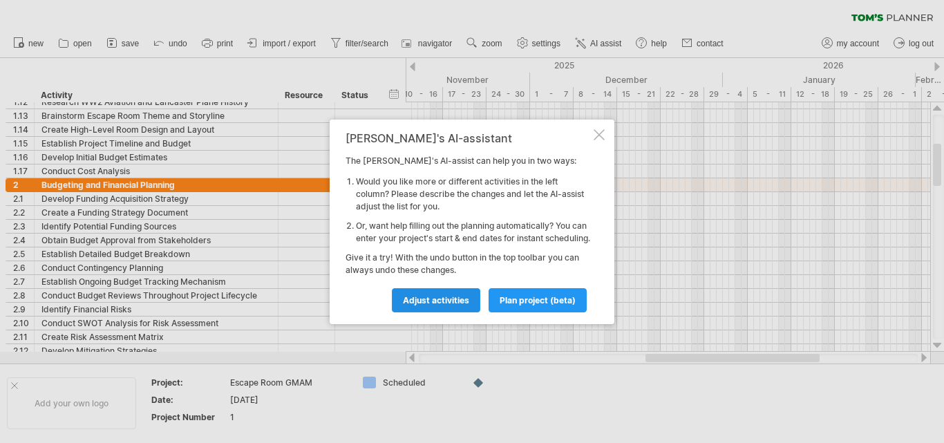
click at [442, 301] on span "Adjust activities" at bounding box center [436, 300] width 66 height 10
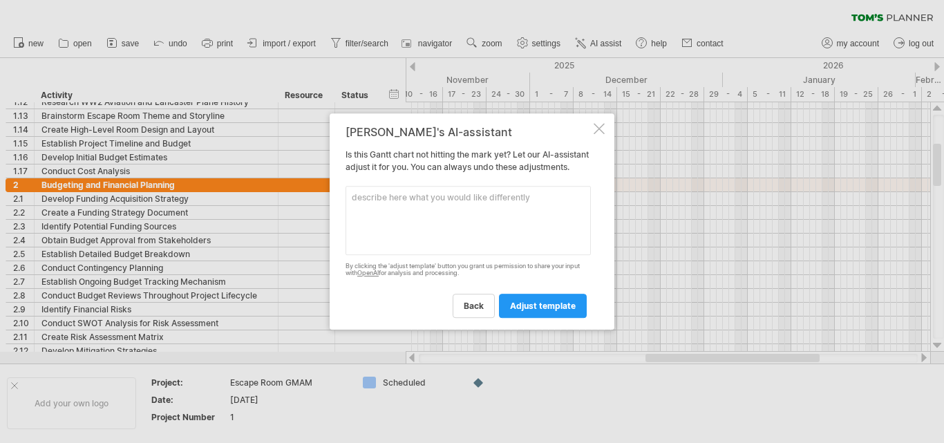
click at [473, 233] on textarea at bounding box center [468, 220] width 245 height 69
paste textarea "Loremi dolorsi & ametconsec, adipisci elitse doeiusmo, tempor incididu, utlab e…"
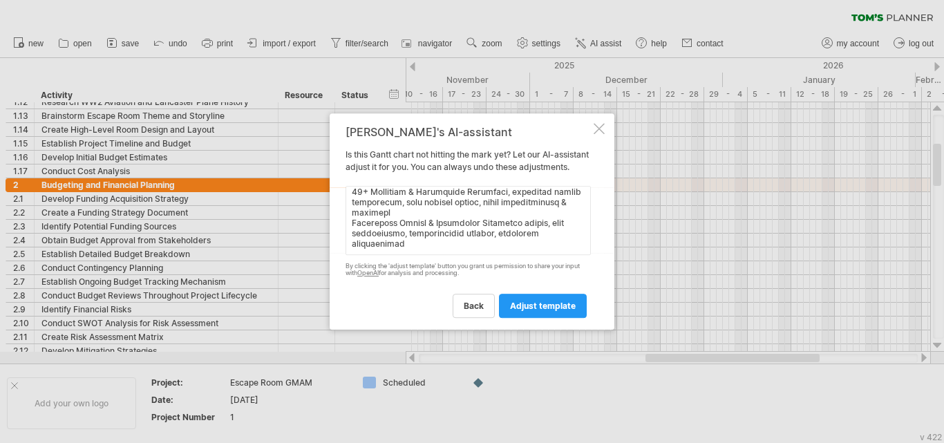
scroll to position [213, 0]
type textarea "lore ipsu dol si ametc adipi eli seddoeiu te inci: Utlabo etdolor & magnaaliqu,…"
click at [534, 308] on span "adjust template" at bounding box center [543, 306] width 66 height 10
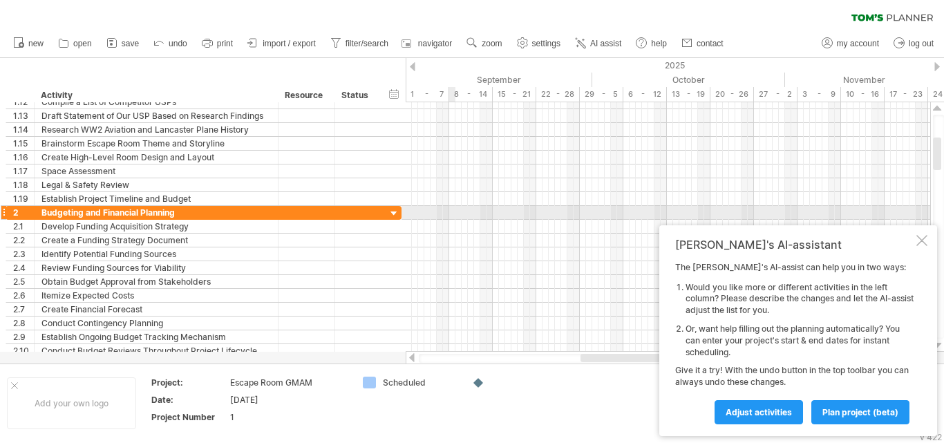
click at [451, 213] on div at bounding box center [668, 213] width 525 height 14
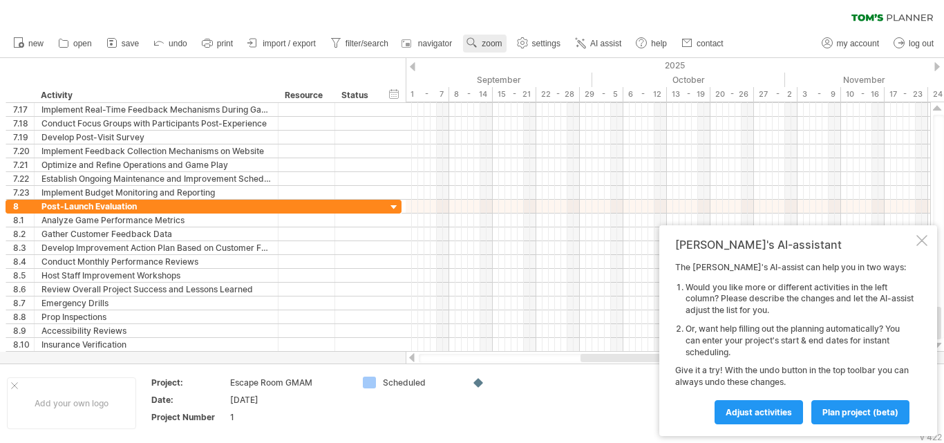
click at [488, 44] on span "zoom" at bounding box center [492, 44] width 20 height 10
click at [515, 69] on div "Month" at bounding box center [533, 62] width 77 height 22
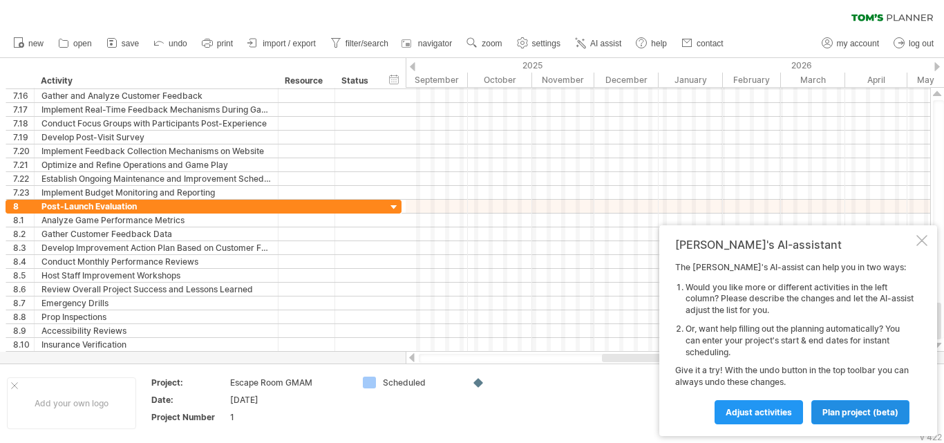
click at [870, 415] on span "plan project (beta)" at bounding box center [861, 412] width 76 height 10
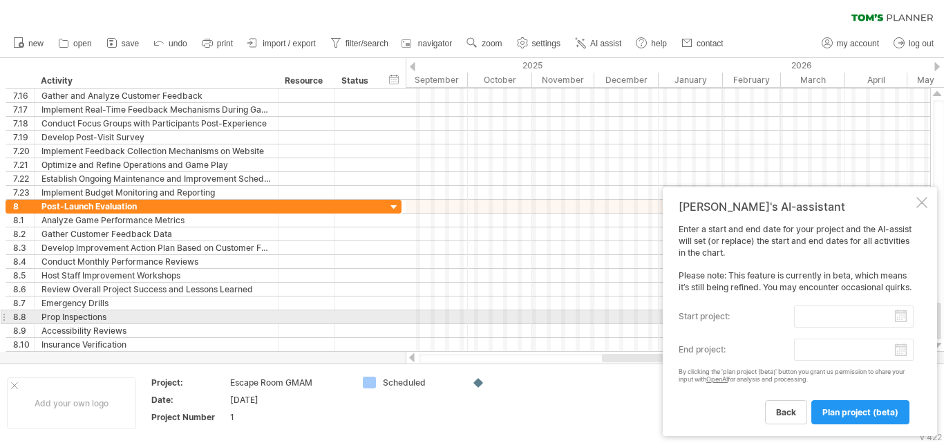
click at [908, 320] on input "start project:" at bounding box center [854, 317] width 120 height 22
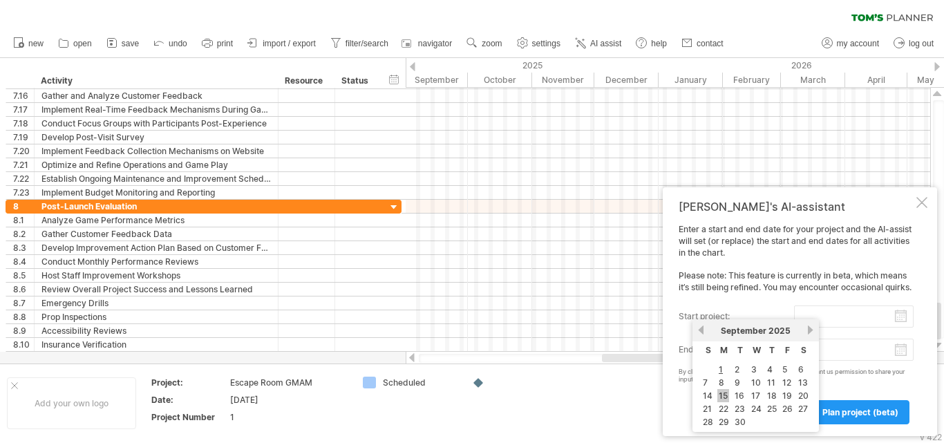
click at [717, 396] on link "15" at bounding box center [723, 395] width 12 height 13
type input "********"
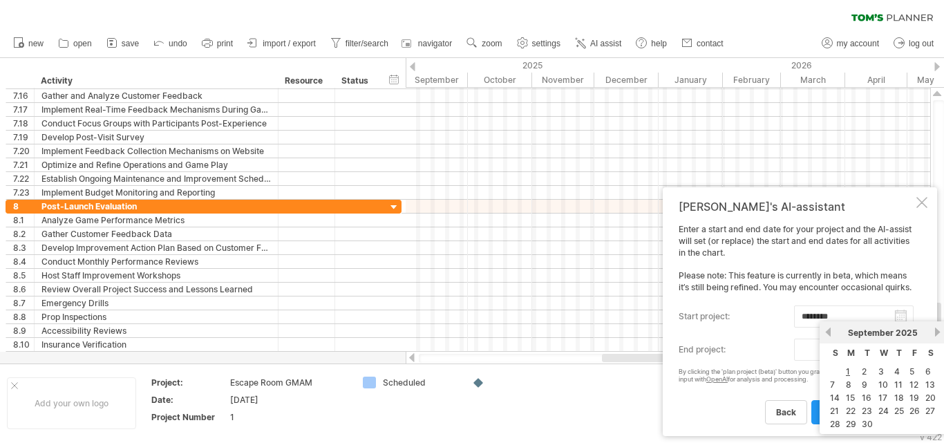
click at [903, 353] on body "progress(100%) Trying to reach [DOMAIN_NAME] Connected again... 0% clear filter…" at bounding box center [472, 223] width 944 height 446
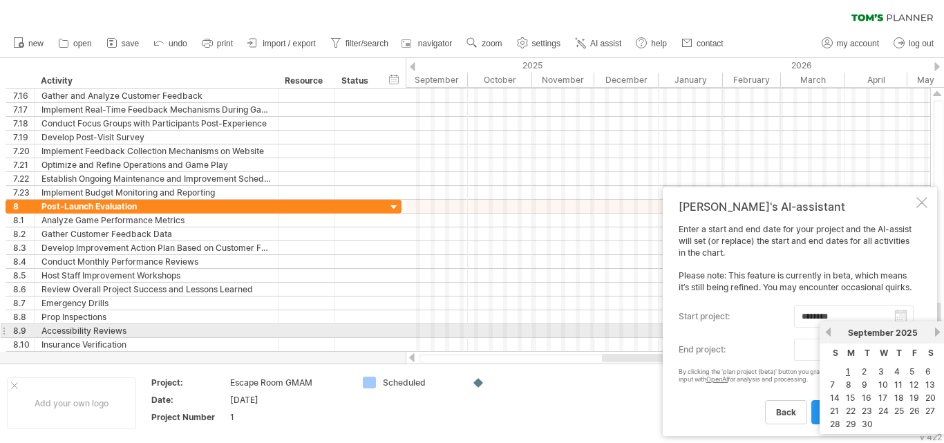
click at [939, 332] on link "next" at bounding box center [937, 332] width 10 height 10
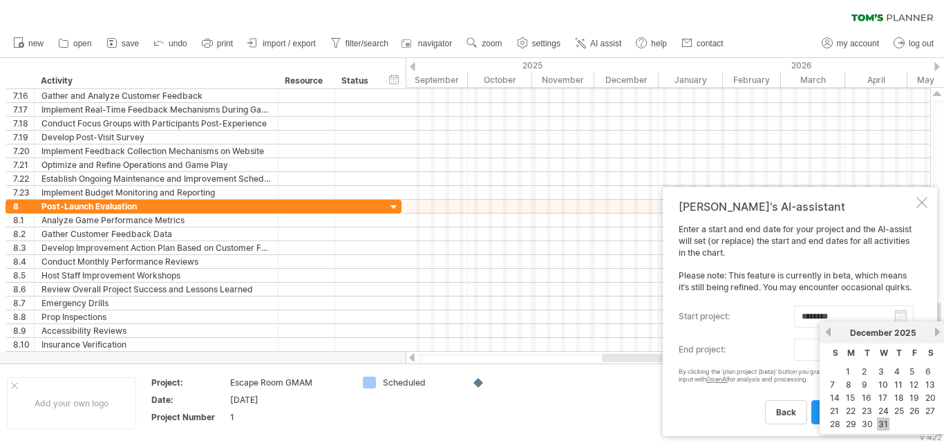
click at [881, 422] on link "31" at bounding box center [883, 423] width 12 height 13
type input "********"
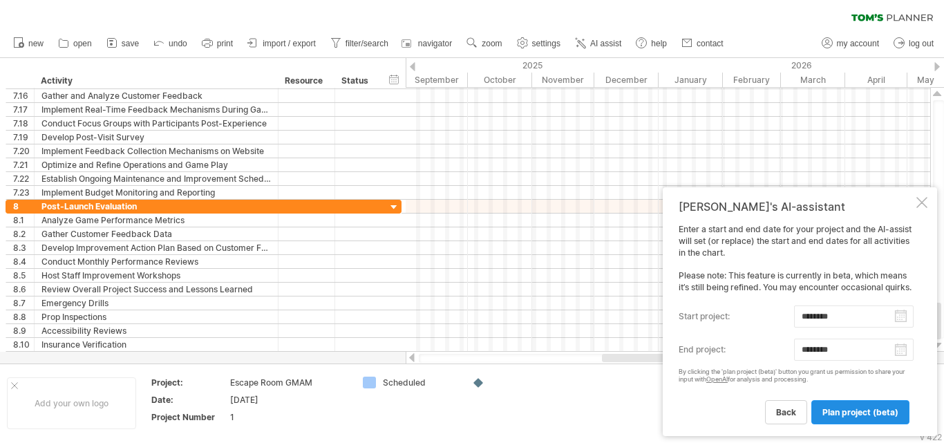
click at [844, 410] on span "plan project (beta)" at bounding box center [861, 412] width 76 height 10
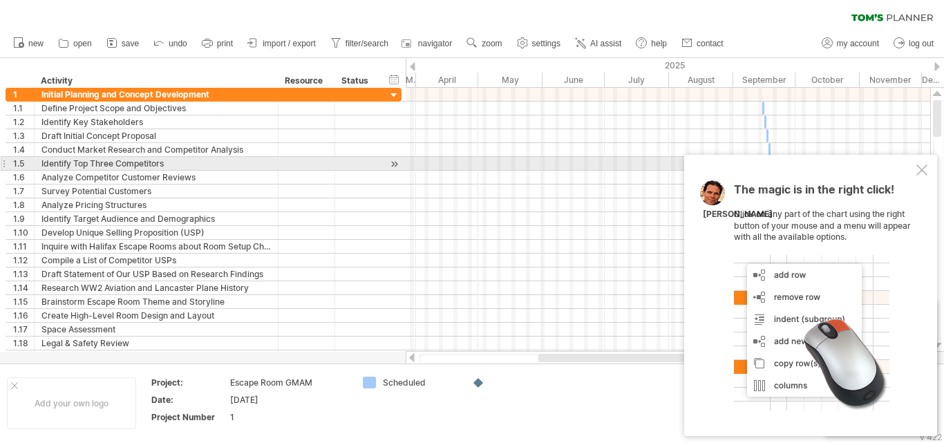
click at [921, 169] on div at bounding box center [922, 170] width 11 height 11
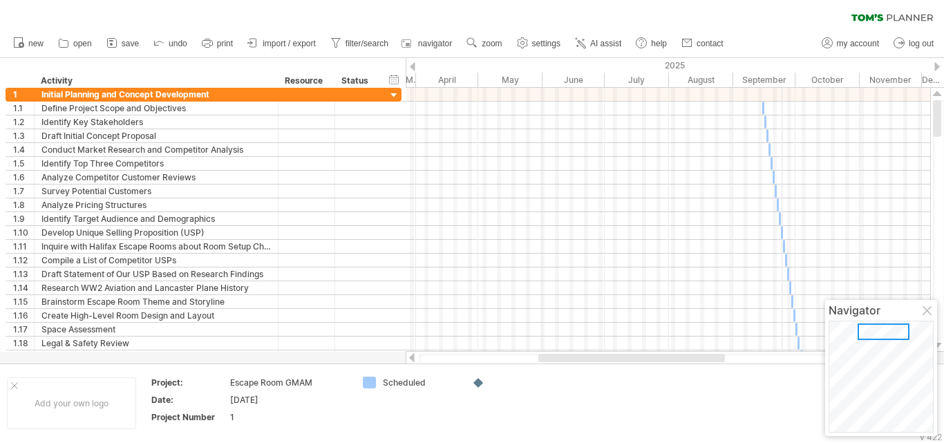
click at [781, 82] on div "September" at bounding box center [764, 80] width 62 height 15
click at [764, 80] on div "September" at bounding box center [764, 80] width 62 height 15
click at [496, 40] on span "zoom" at bounding box center [492, 44] width 20 height 10
click at [537, 64] on div "Month" at bounding box center [541, 58] width 77 height 22
click at [486, 43] on span "zoom" at bounding box center [492, 44] width 20 height 10
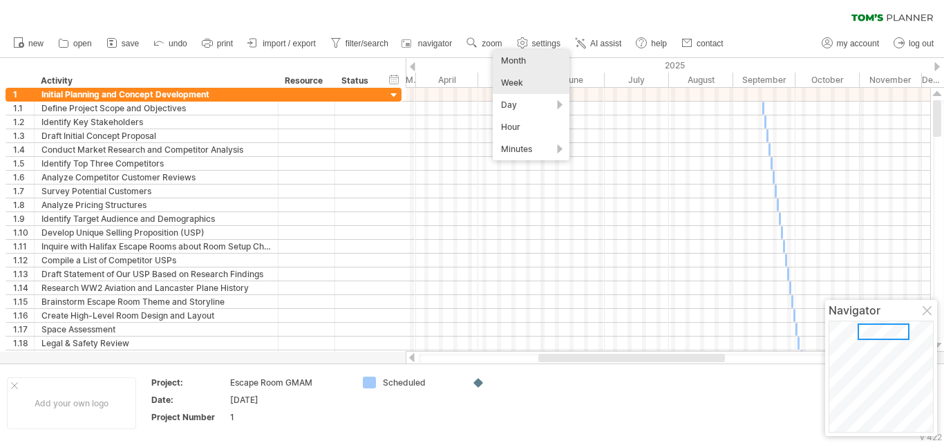
click at [509, 77] on div "Week" at bounding box center [531, 83] width 77 height 22
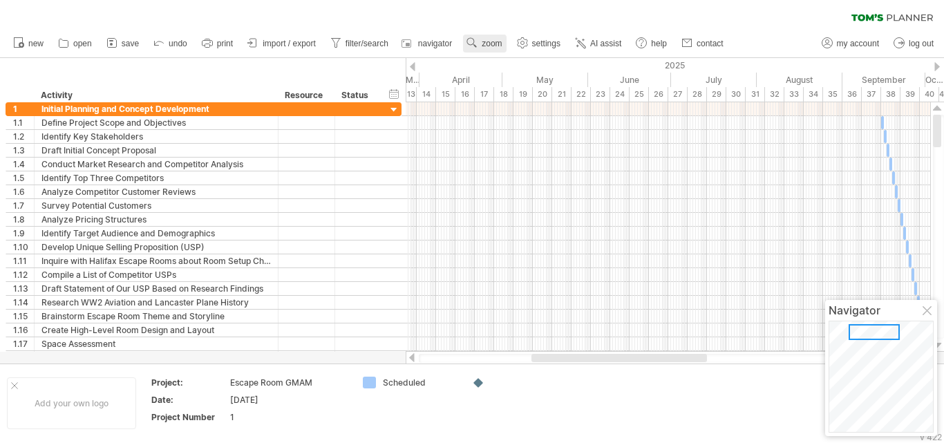
click at [487, 44] on span "zoom" at bounding box center [492, 44] width 20 height 10
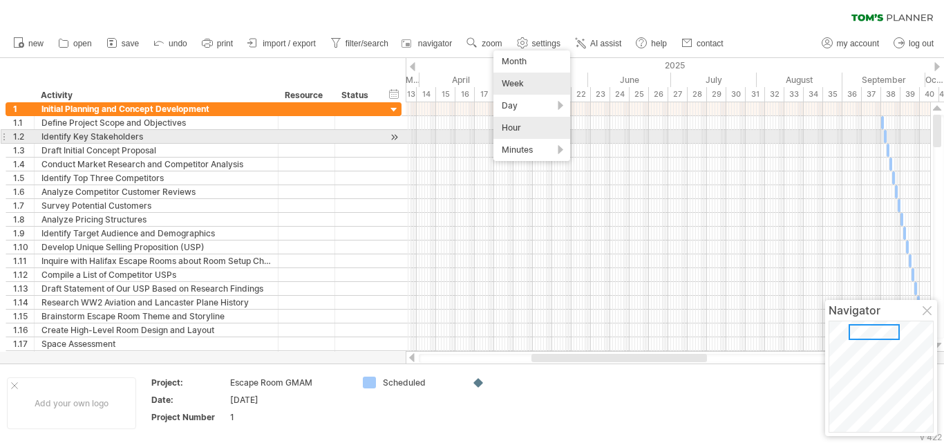
click at [525, 133] on div "Hour" at bounding box center [532, 128] width 77 height 22
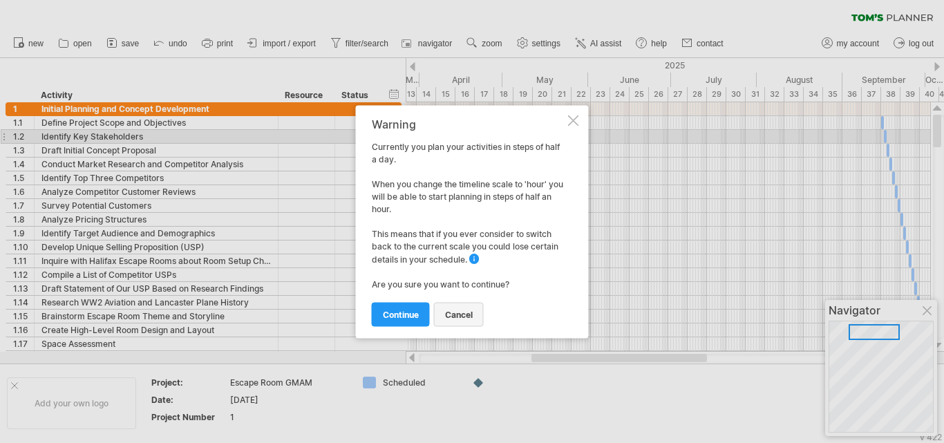
click at [479, 313] on link "cancel" at bounding box center [459, 314] width 50 height 24
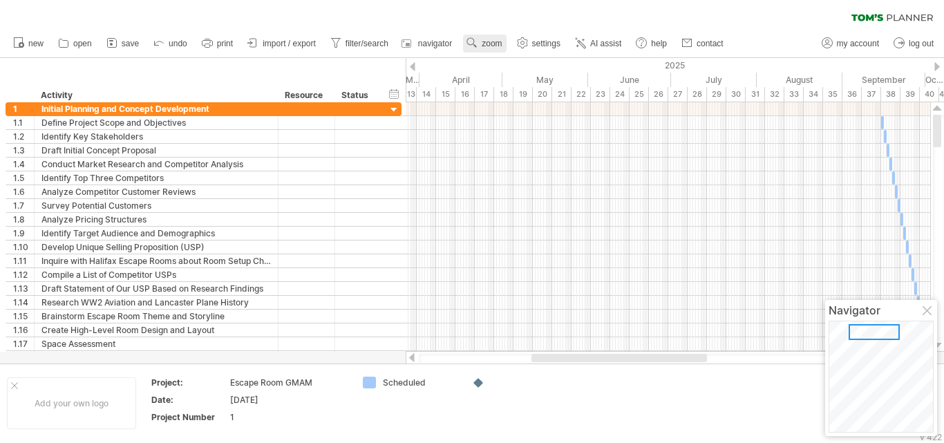
click at [492, 43] on span "zoom" at bounding box center [492, 44] width 20 height 10
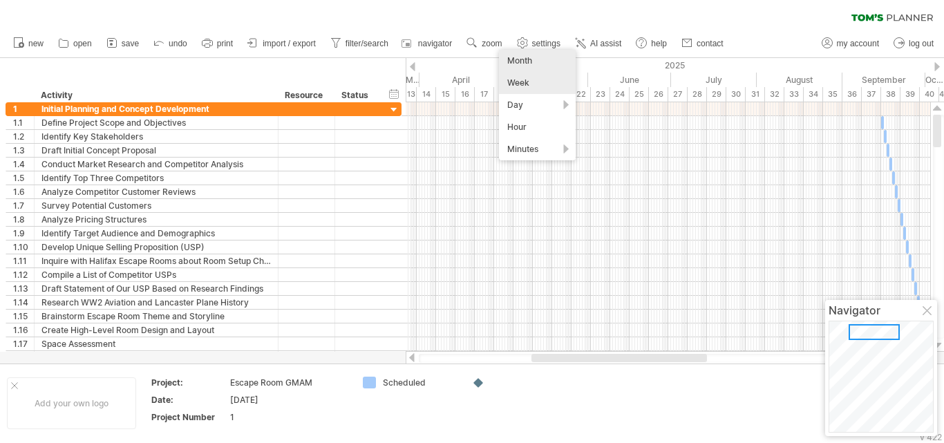
click at [529, 64] on div "Month" at bounding box center [537, 61] width 77 height 22
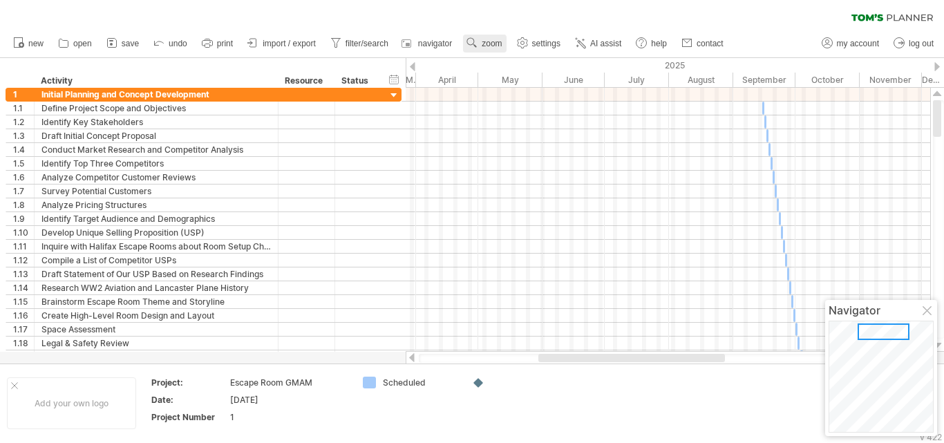
click at [494, 45] on span "zoom" at bounding box center [492, 44] width 20 height 10
click at [533, 86] on div "Week" at bounding box center [539, 85] width 77 height 22
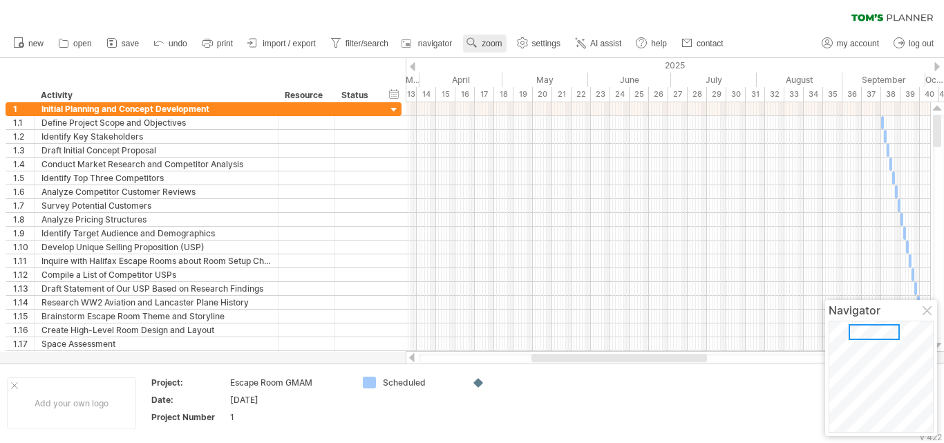
click at [485, 38] on link "zoom" at bounding box center [484, 44] width 43 height 18
click at [520, 99] on div "Day" at bounding box center [530, 100] width 77 height 22
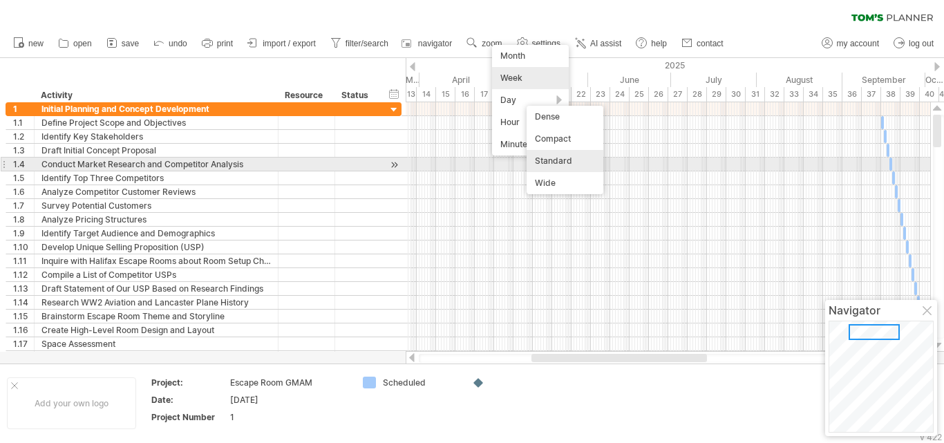
click at [555, 162] on div "Standard" at bounding box center [565, 161] width 77 height 22
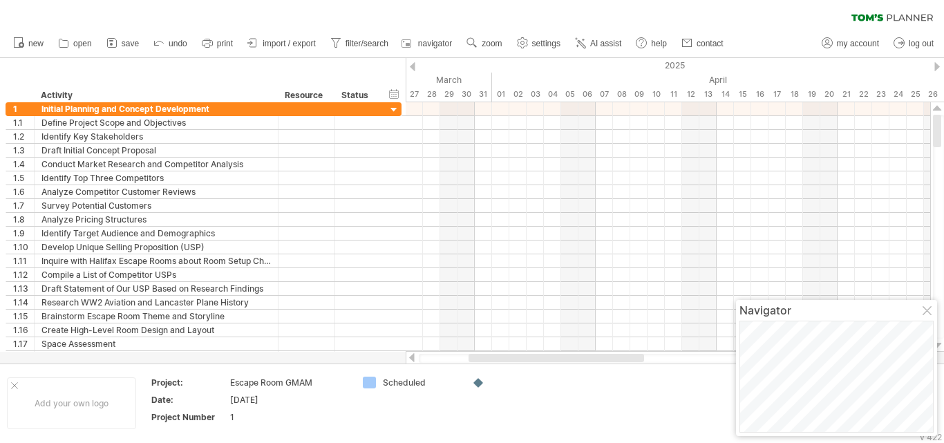
click at [937, 66] on div at bounding box center [937, 66] width 6 height 9
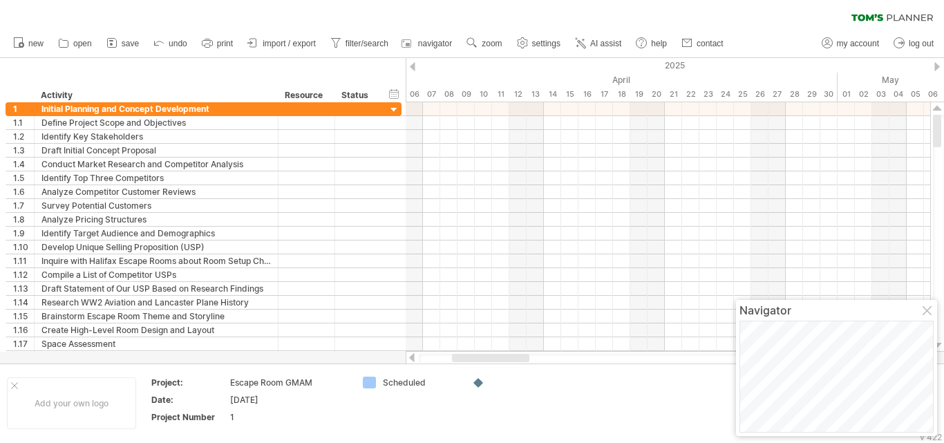
click at [937, 66] on div at bounding box center [937, 66] width 6 height 9
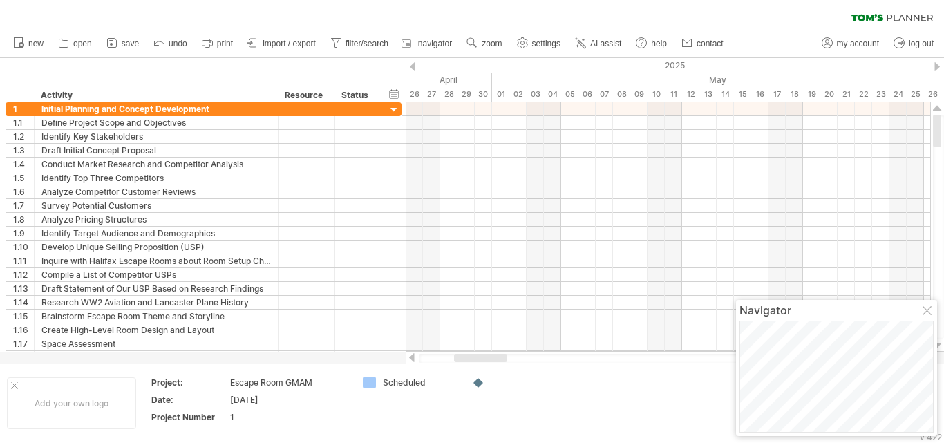
click at [937, 66] on div at bounding box center [937, 66] width 6 height 9
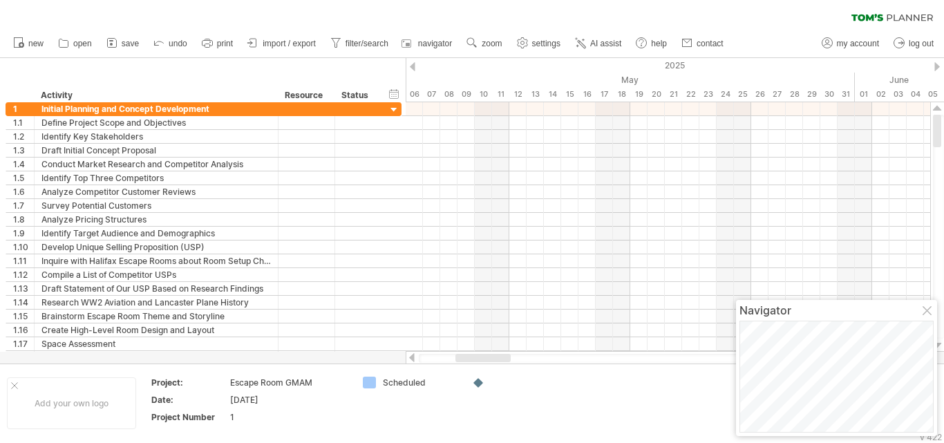
click at [937, 66] on div at bounding box center [937, 66] width 6 height 9
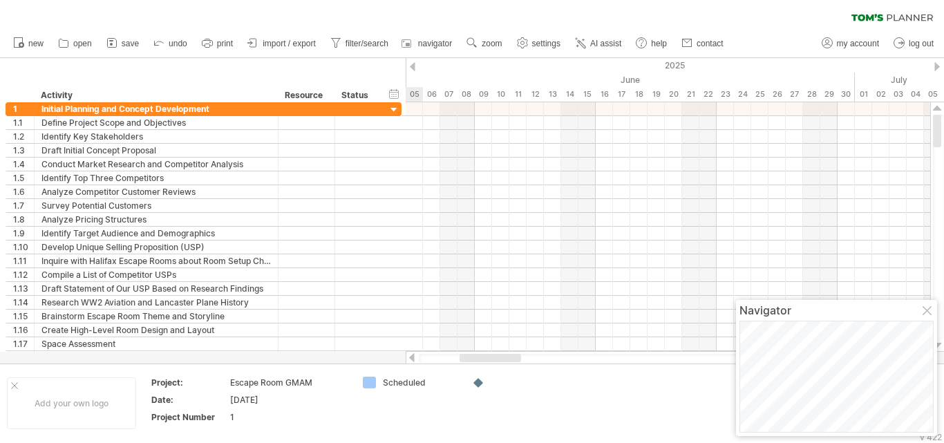
click at [937, 66] on div at bounding box center [937, 66] width 6 height 9
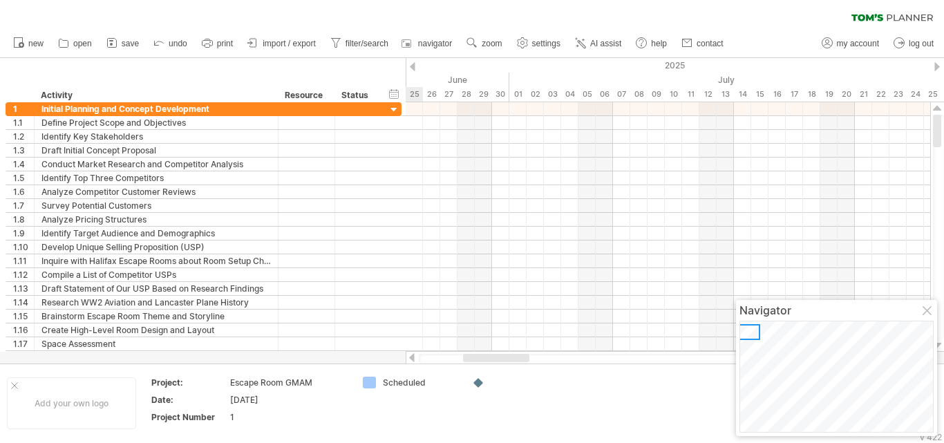
click at [937, 66] on div at bounding box center [937, 66] width 6 height 9
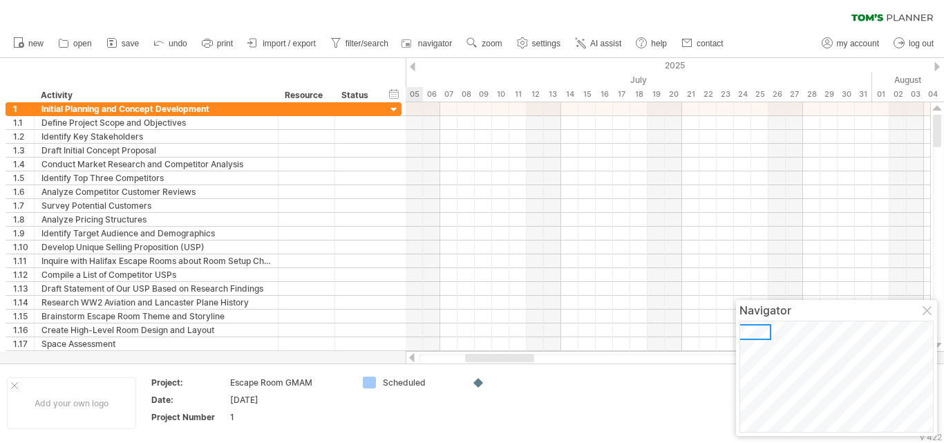
click at [937, 66] on div at bounding box center [937, 66] width 6 height 9
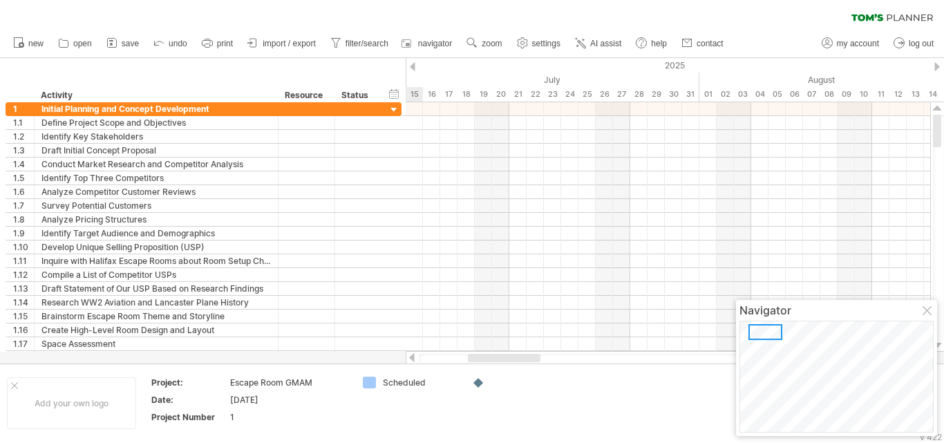
click at [936, 66] on div at bounding box center [937, 66] width 6 height 9
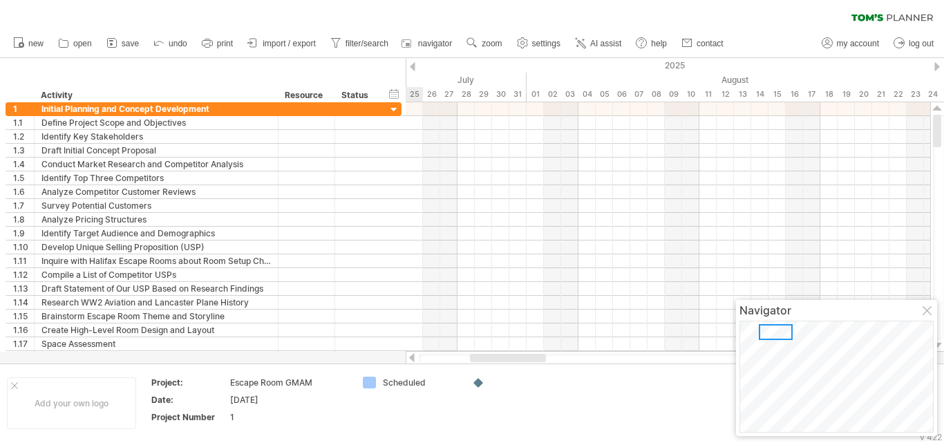
click at [936, 66] on div at bounding box center [937, 66] width 6 height 9
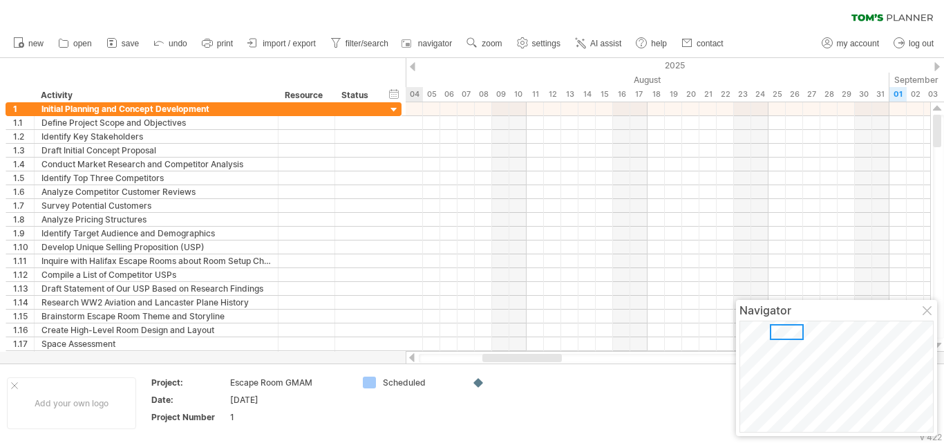
click at [936, 66] on div at bounding box center [937, 66] width 6 height 9
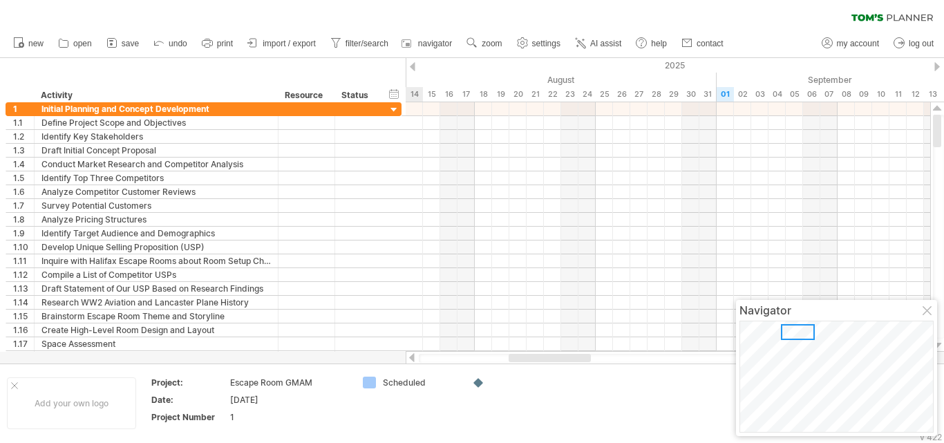
click at [936, 66] on div at bounding box center [937, 66] width 6 height 9
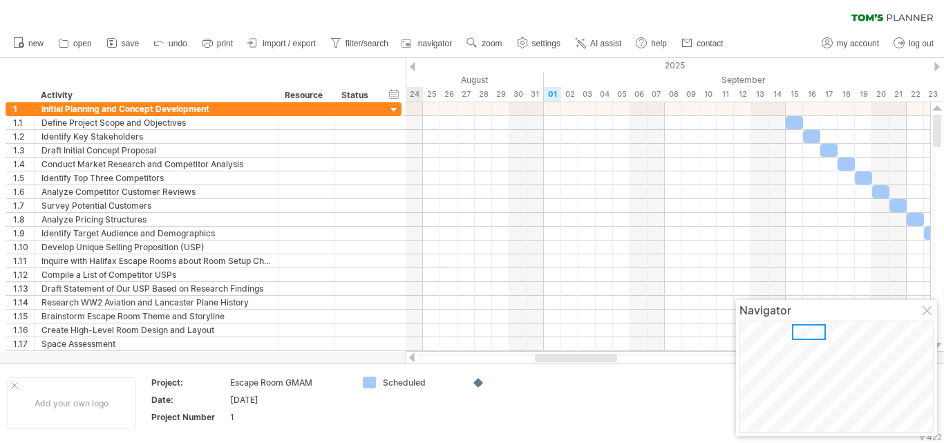
click at [936, 66] on div at bounding box center [937, 66] width 6 height 9
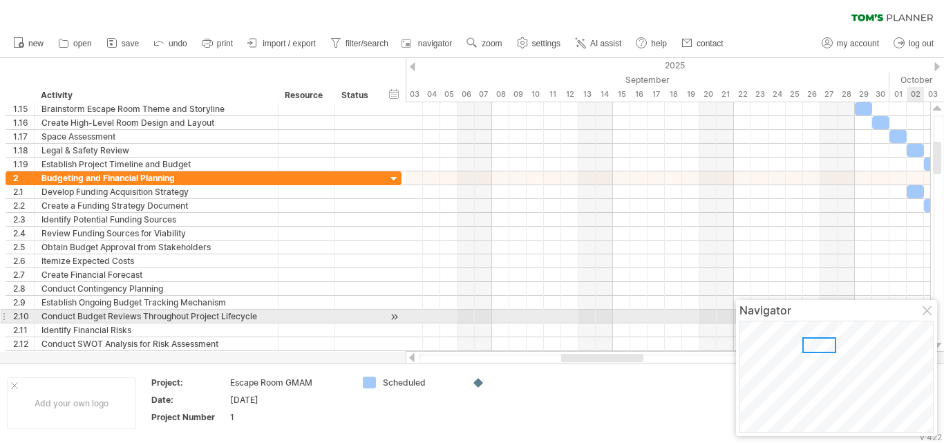
click at [925, 311] on div at bounding box center [928, 311] width 11 height 11
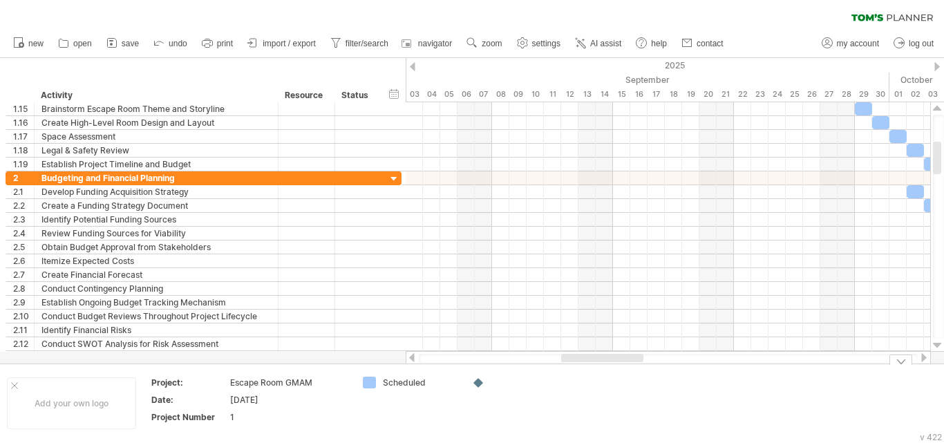
click at [925, 358] on div at bounding box center [924, 357] width 11 height 9
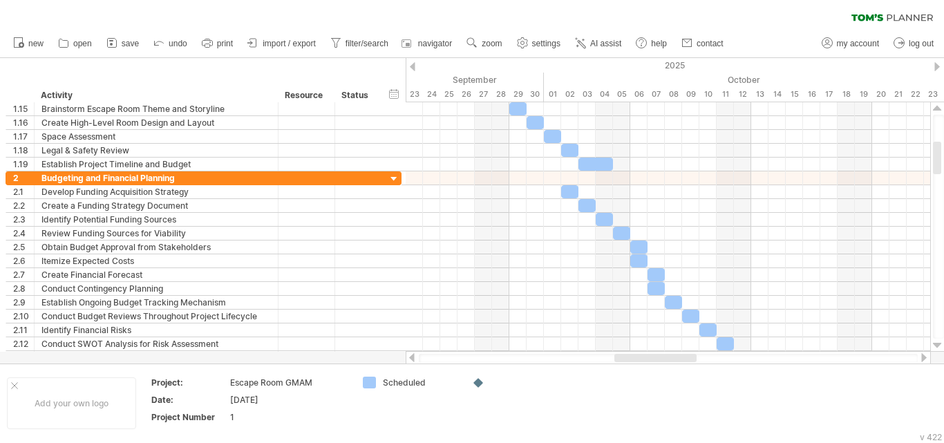
click at [925, 358] on div at bounding box center [924, 357] width 11 height 9
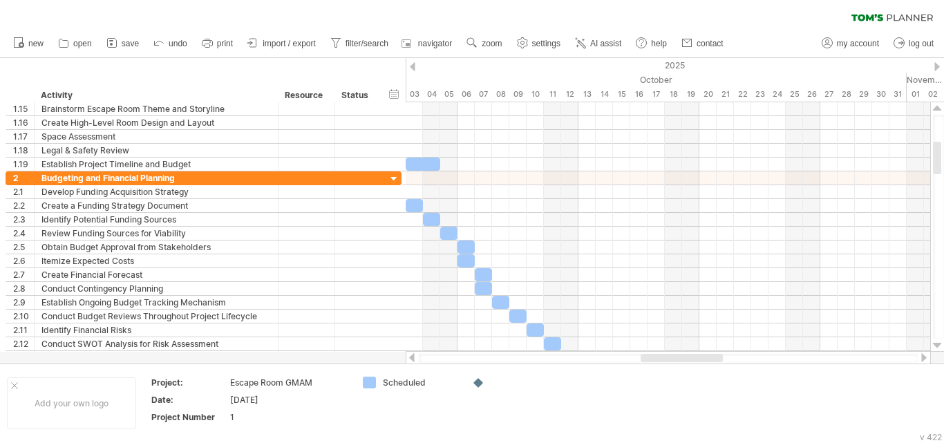
click at [411, 357] on div at bounding box center [411, 357] width 11 height 9
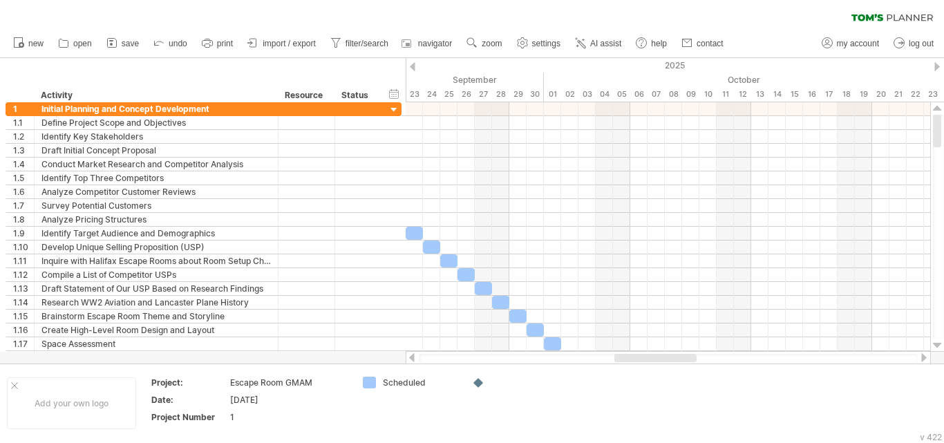
click at [412, 358] on div at bounding box center [411, 357] width 11 height 9
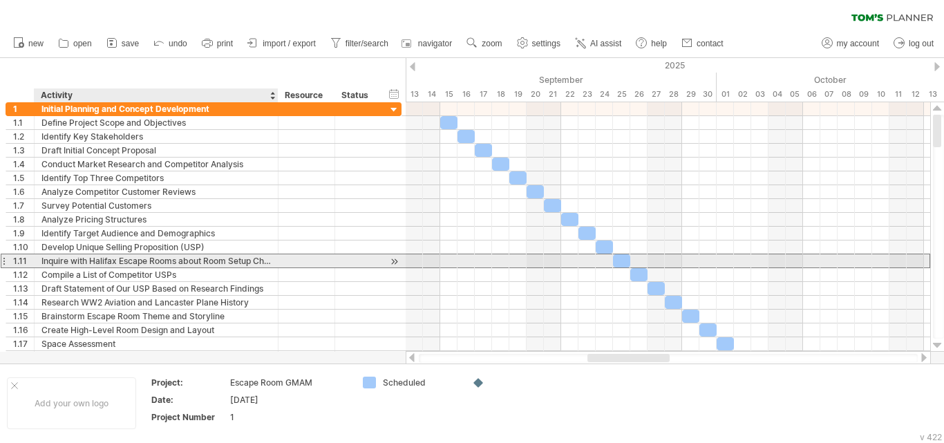
click at [205, 267] on div "**********" at bounding box center [204, 261] width 396 height 15
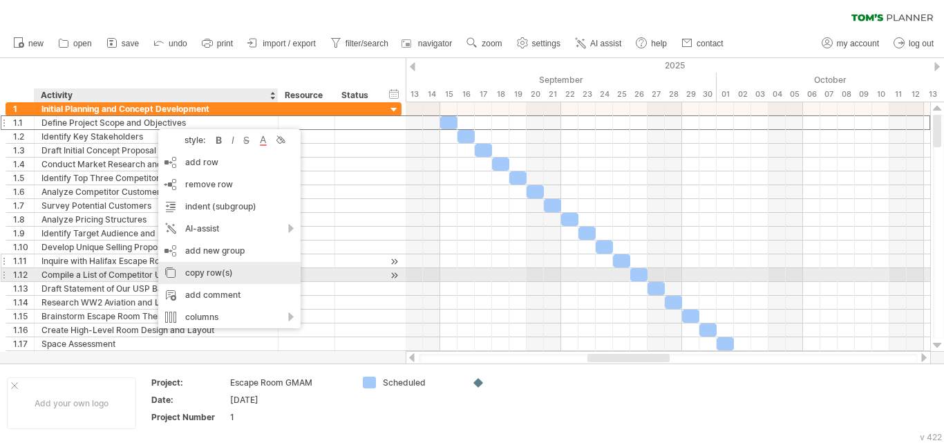
click at [195, 270] on div "copy row(s)" at bounding box center [229, 273] width 142 height 22
click at [196, 268] on div "Compile a List of Competitor USPs" at bounding box center [155, 274] width 229 height 13
